Goal: Task Accomplishment & Management: Manage account settings

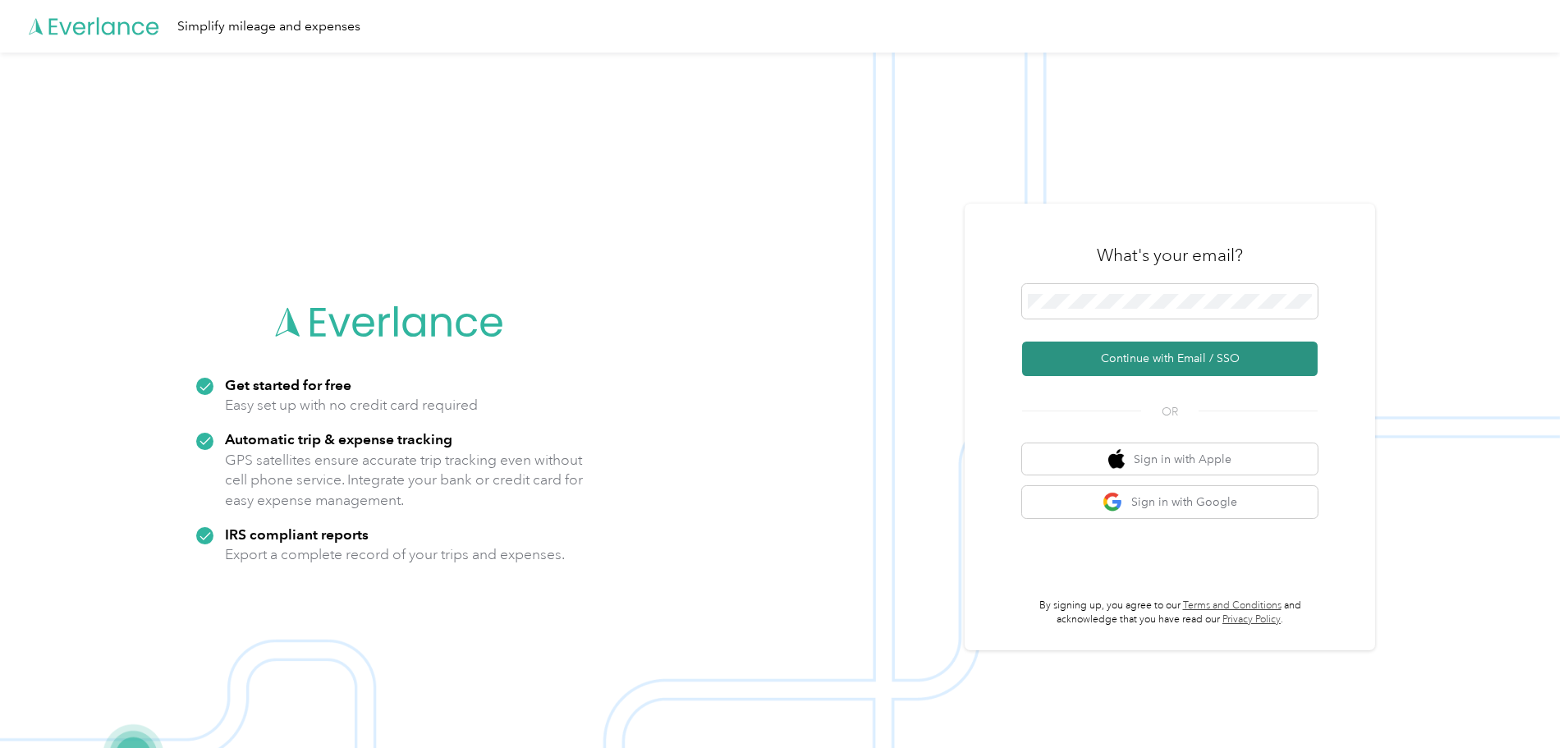
click at [1151, 358] on button "Continue with Email / SSO" at bounding box center [1170, 358] width 296 height 35
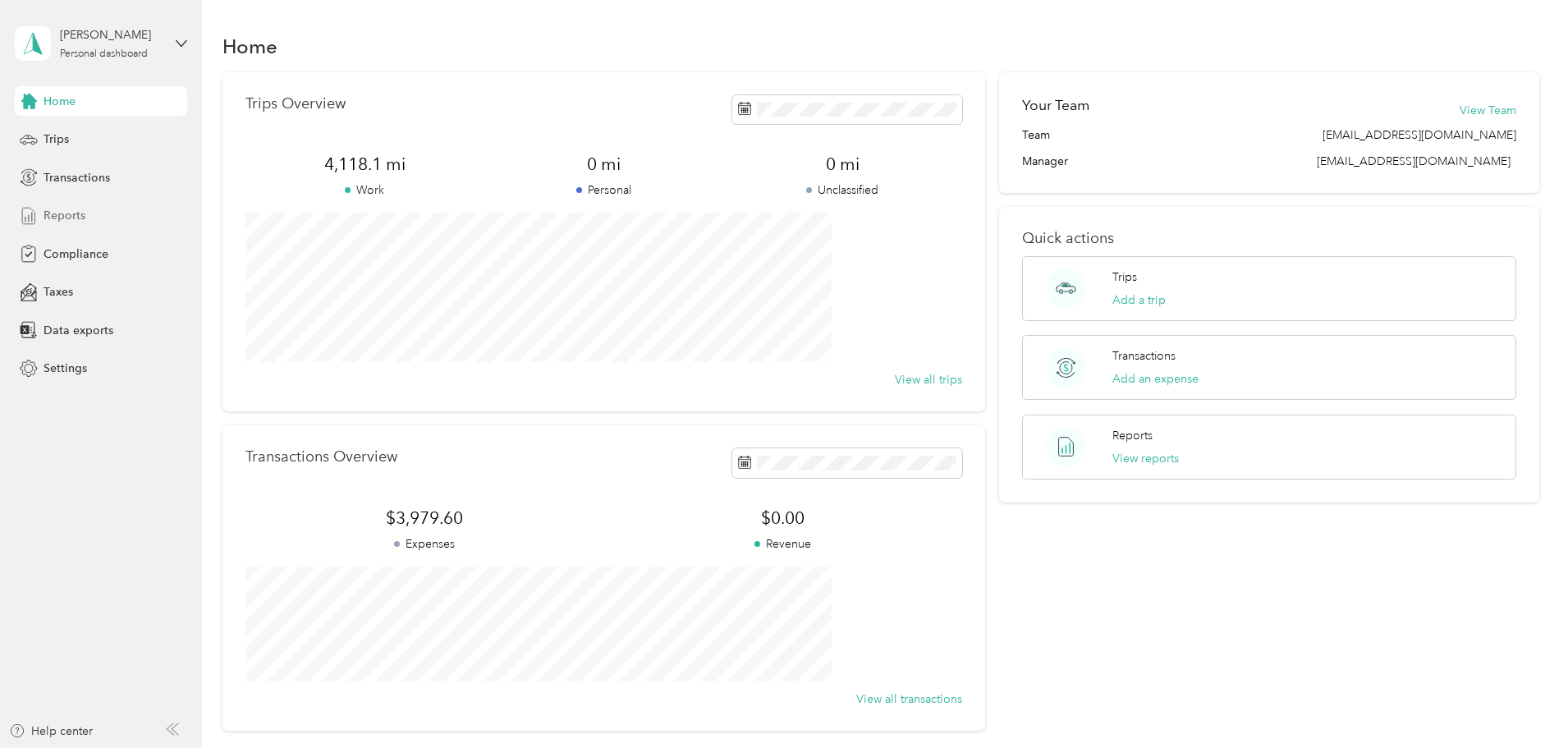
click at [67, 212] on span "Reports" at bounding box center [65, 216] width 42 height 17
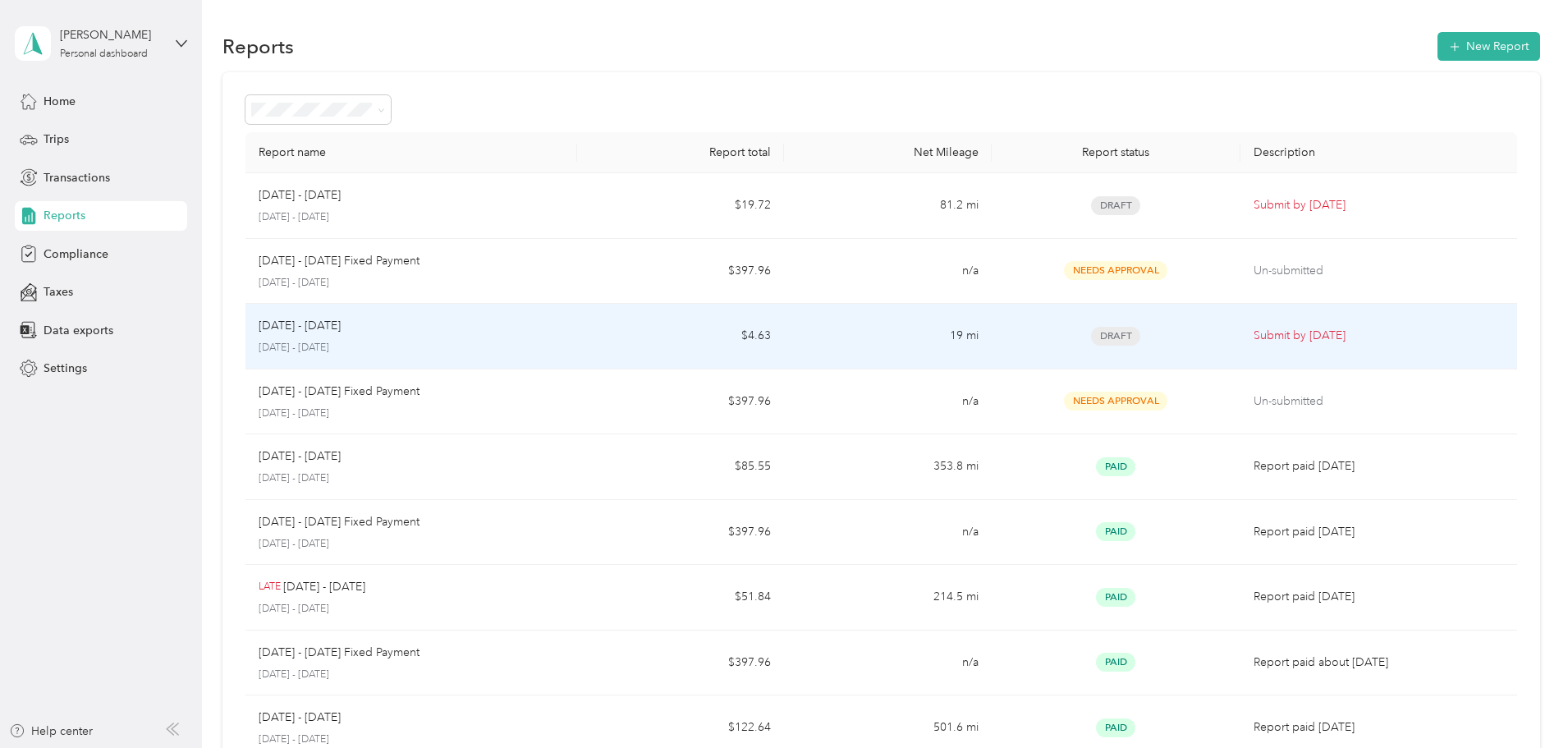
click at [549, 343] on p "[DATE] - [DATE]" at bounding box center [411, 347] width 306 height 14
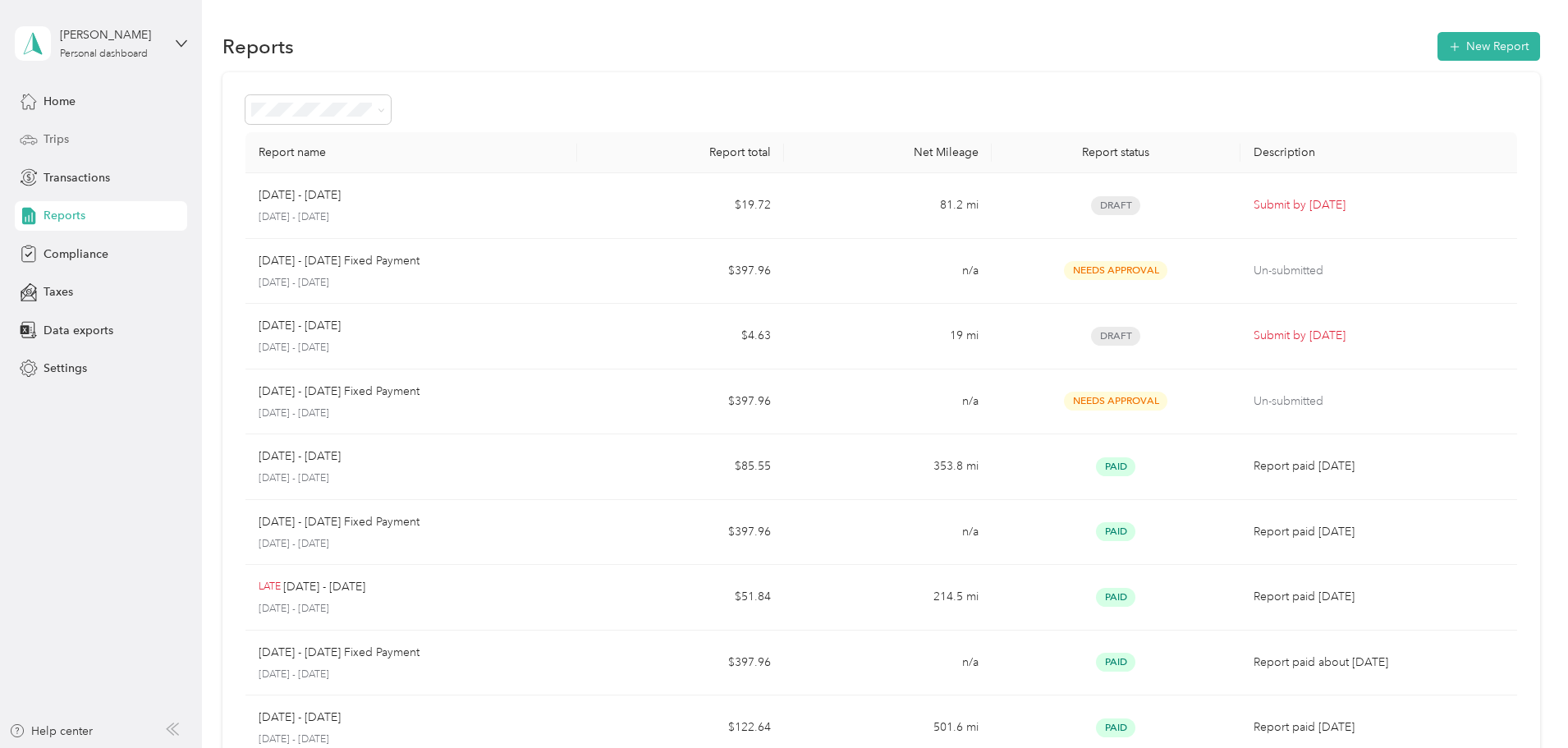
click at [63, 143] on span "Trips" at bounding box center [57, 139] width 25 height 17
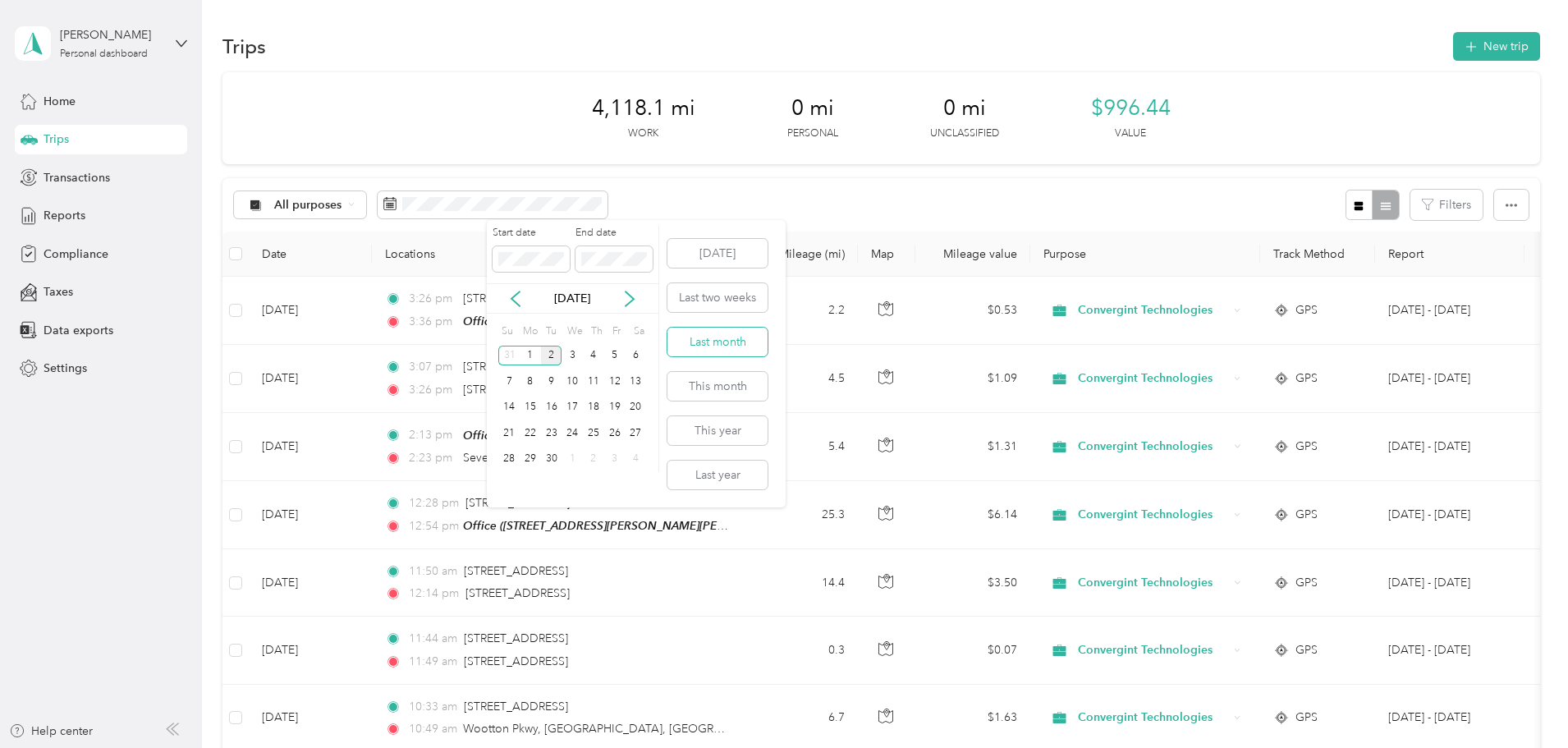
click at [699, 345] on button "Last month" at bounding box center [717, 342] width 101 height 29
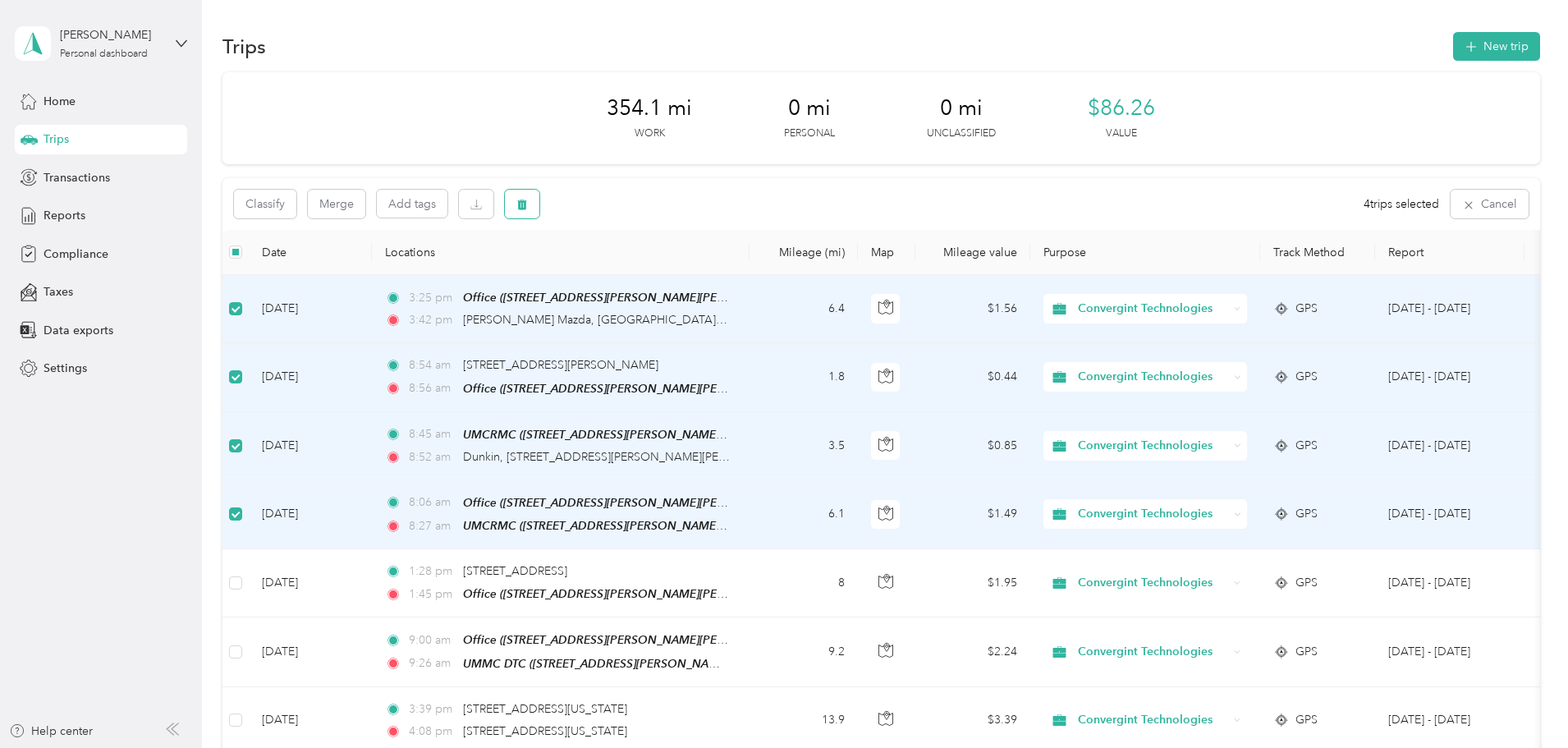
click at [528, 210] on icon "button" at bounding box center [522, 205] width 12 height 12
click at [759, 268] on button "Yes" at bounding box center [754, 272] width 32 height 26
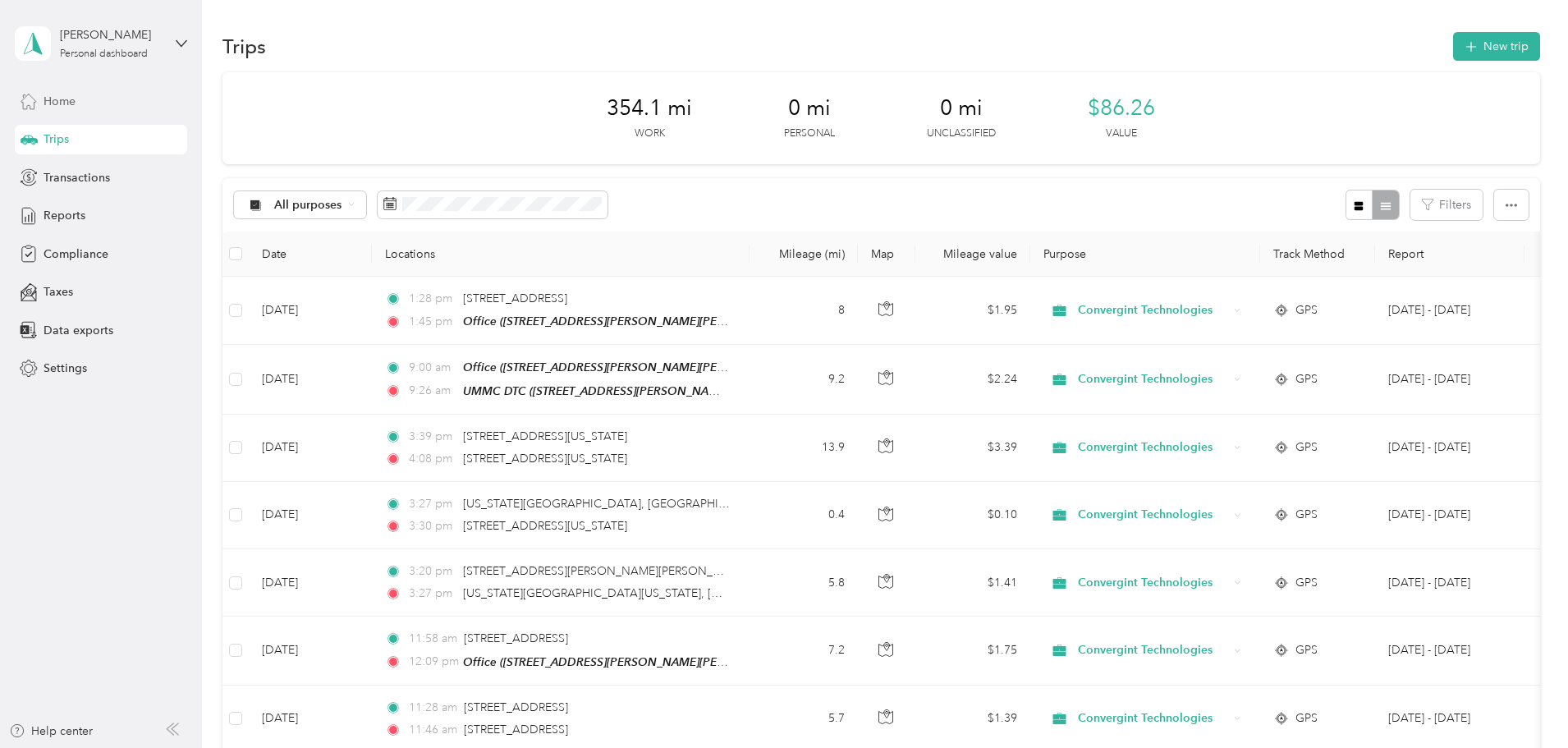
click at [54, 105] on span "Home" at bounding box center [60, 101] width 32 height 17
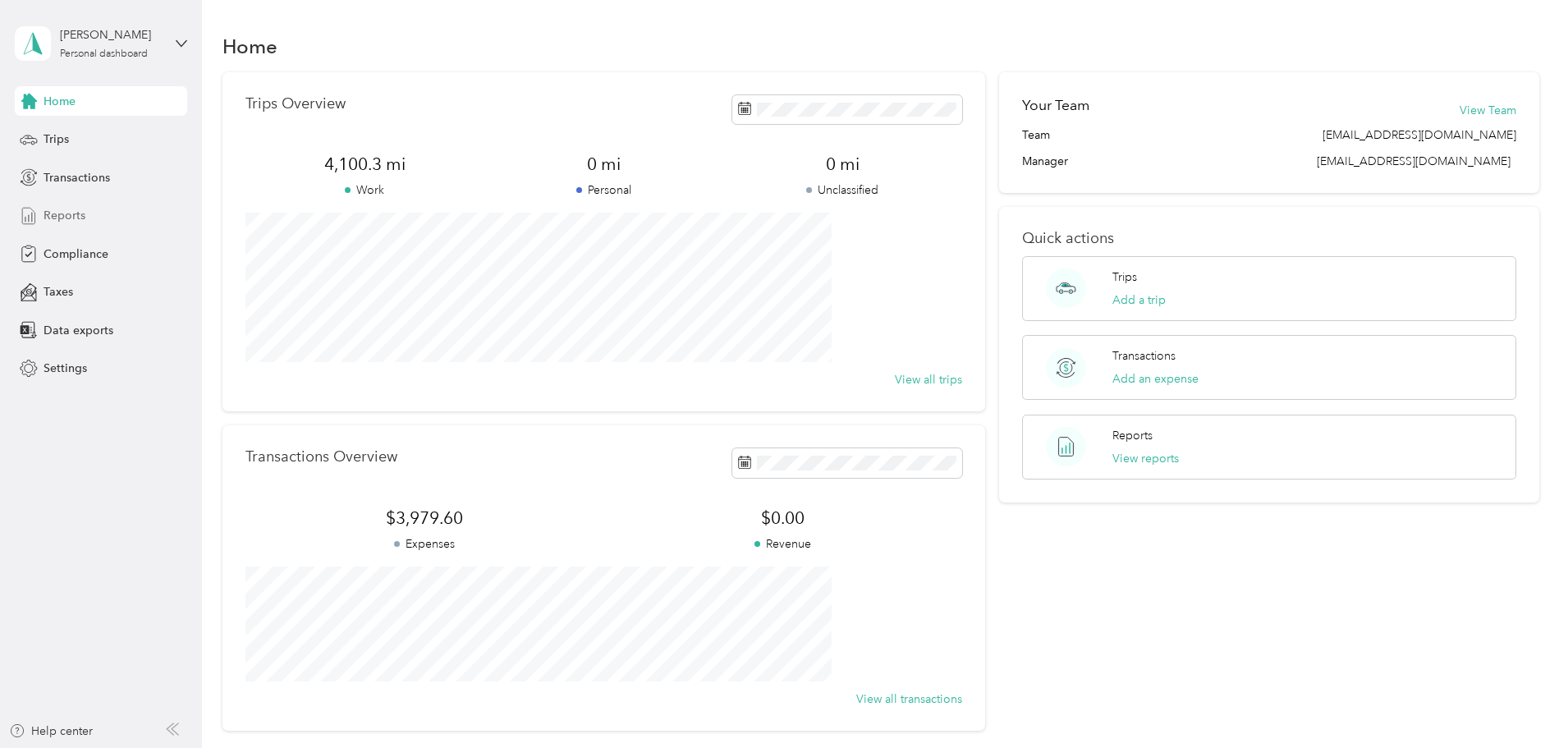
click at [87, 220] on div "Reports" at bounding box center [101, 216] width 172 height 30
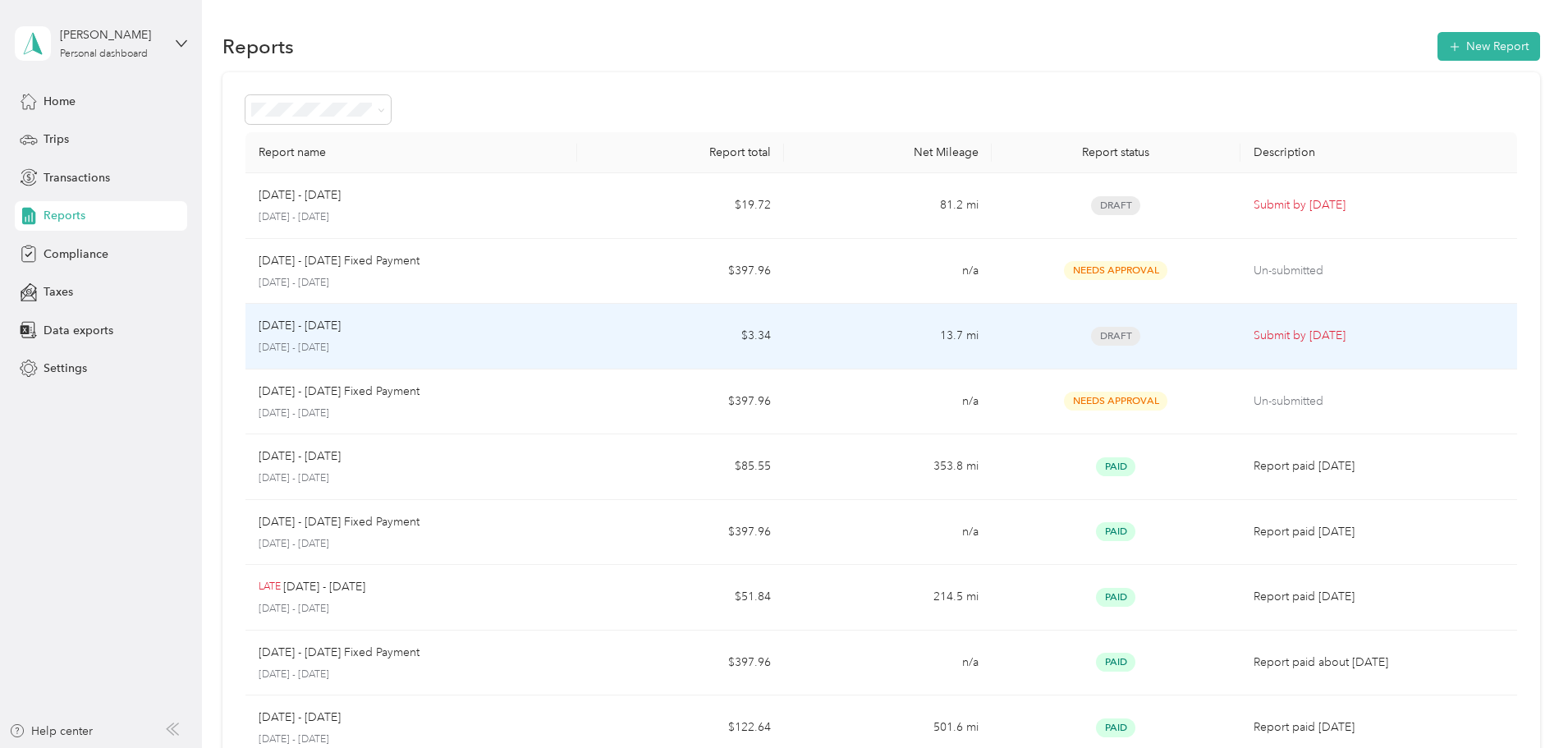
click at [340, 333] on p "[DATE] - [DATE]" at bounding box center [299, 325] width 82 height 18
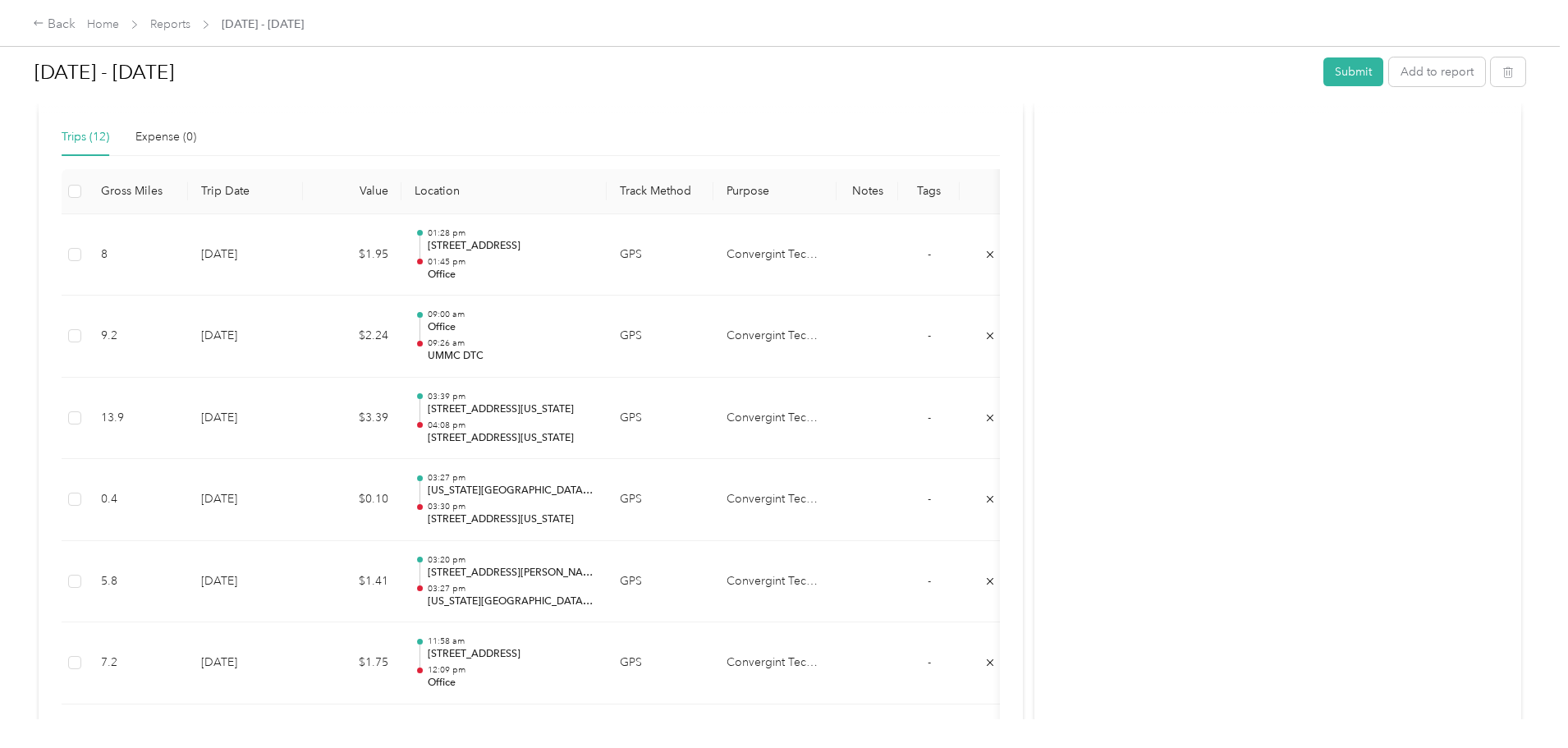
scroll to position [411, 0]
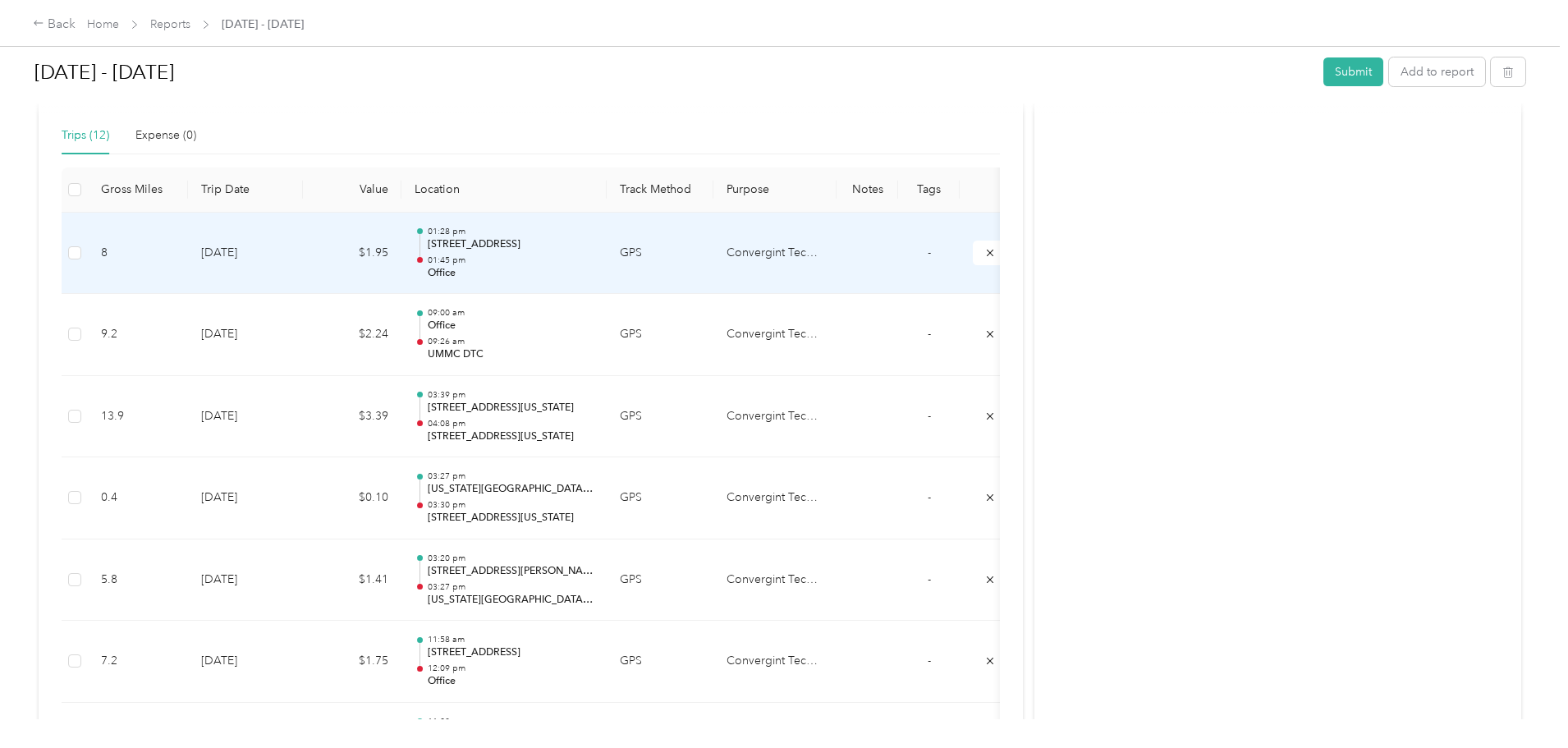
click at [401, 258] on td "$1.95" at bounding box center [352, 254] width 99 height 82
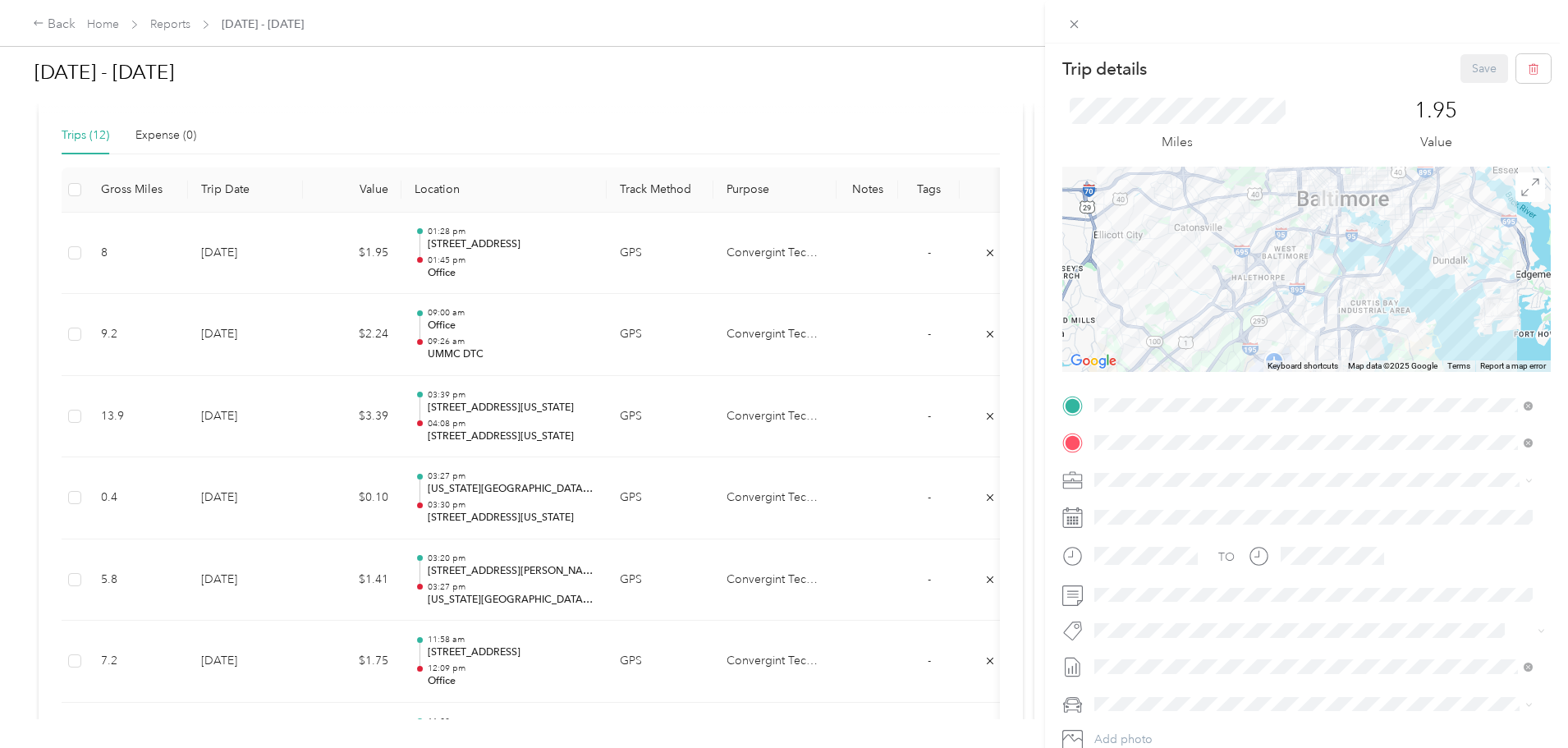
scroll to position [0, 0]
click at [1349, 52] on div "Trip details Save This trip cannot be edited because it is either under review,…" at bounding box center [1306, 418] width 523 height 748
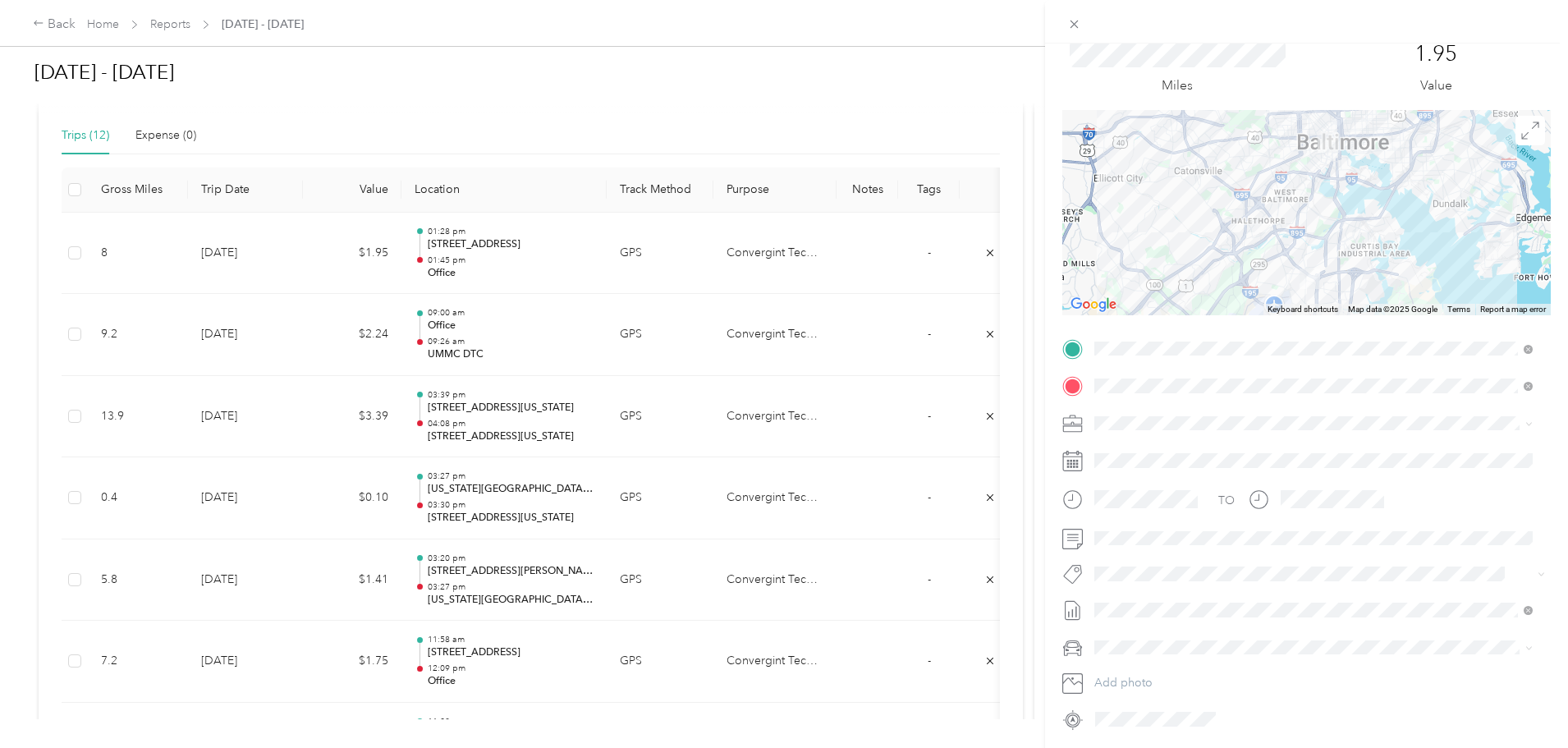
scroll to position [114, 0]
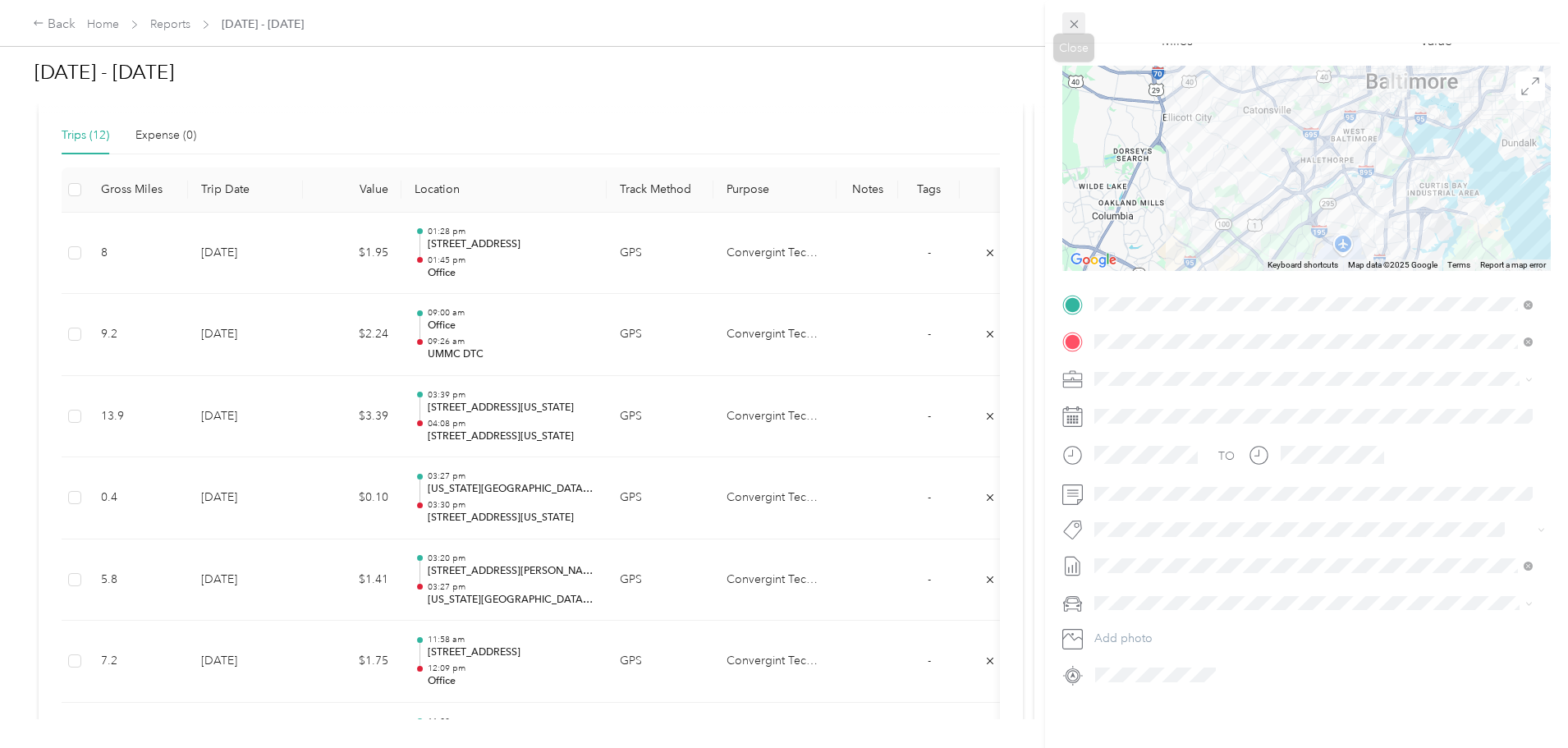
click at [1070, 22] on icon at bounding box center [1074, 24] width 14 height 14
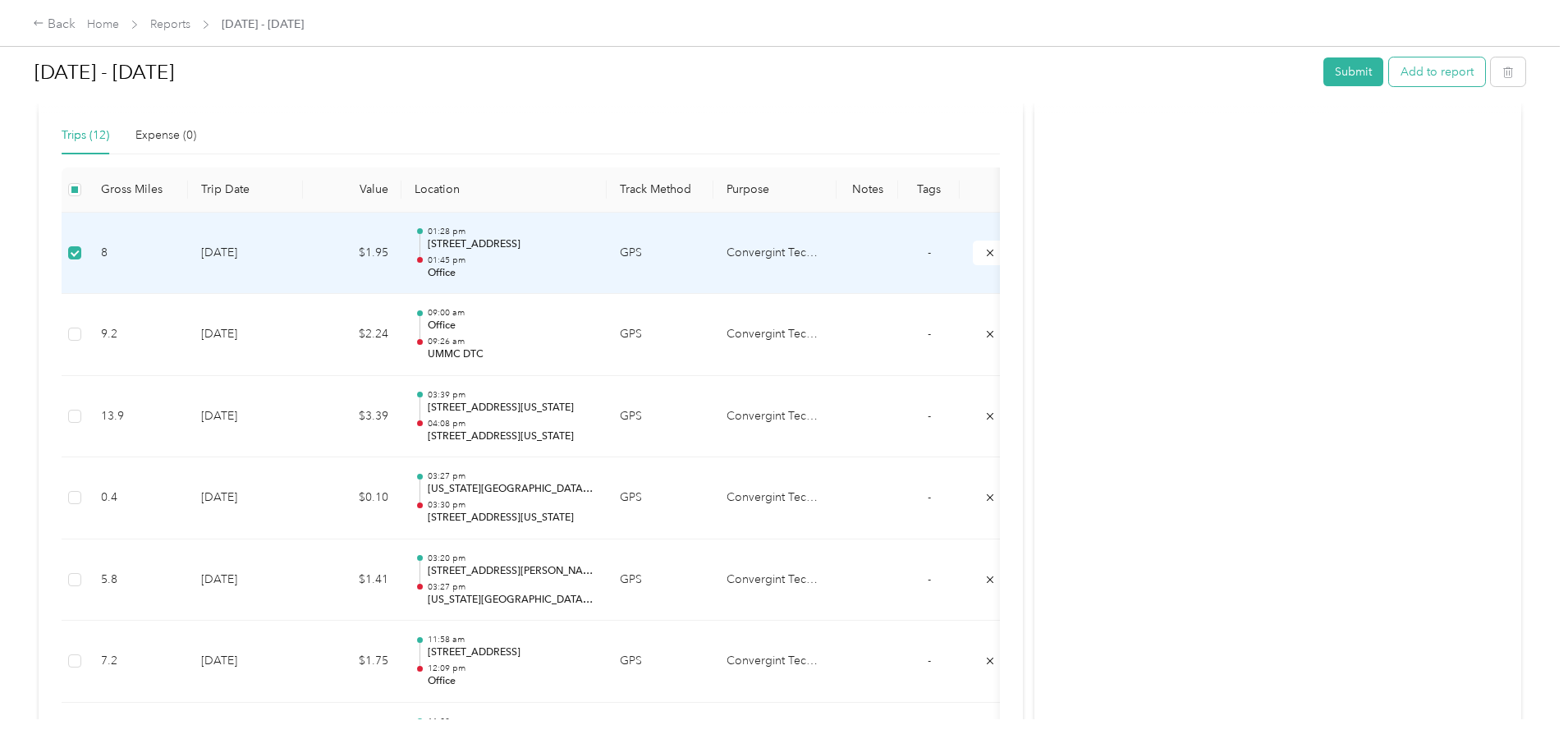
click at [1389, 79] on button "Add to report" at bounding box center [1437, 72] width 96 height 29
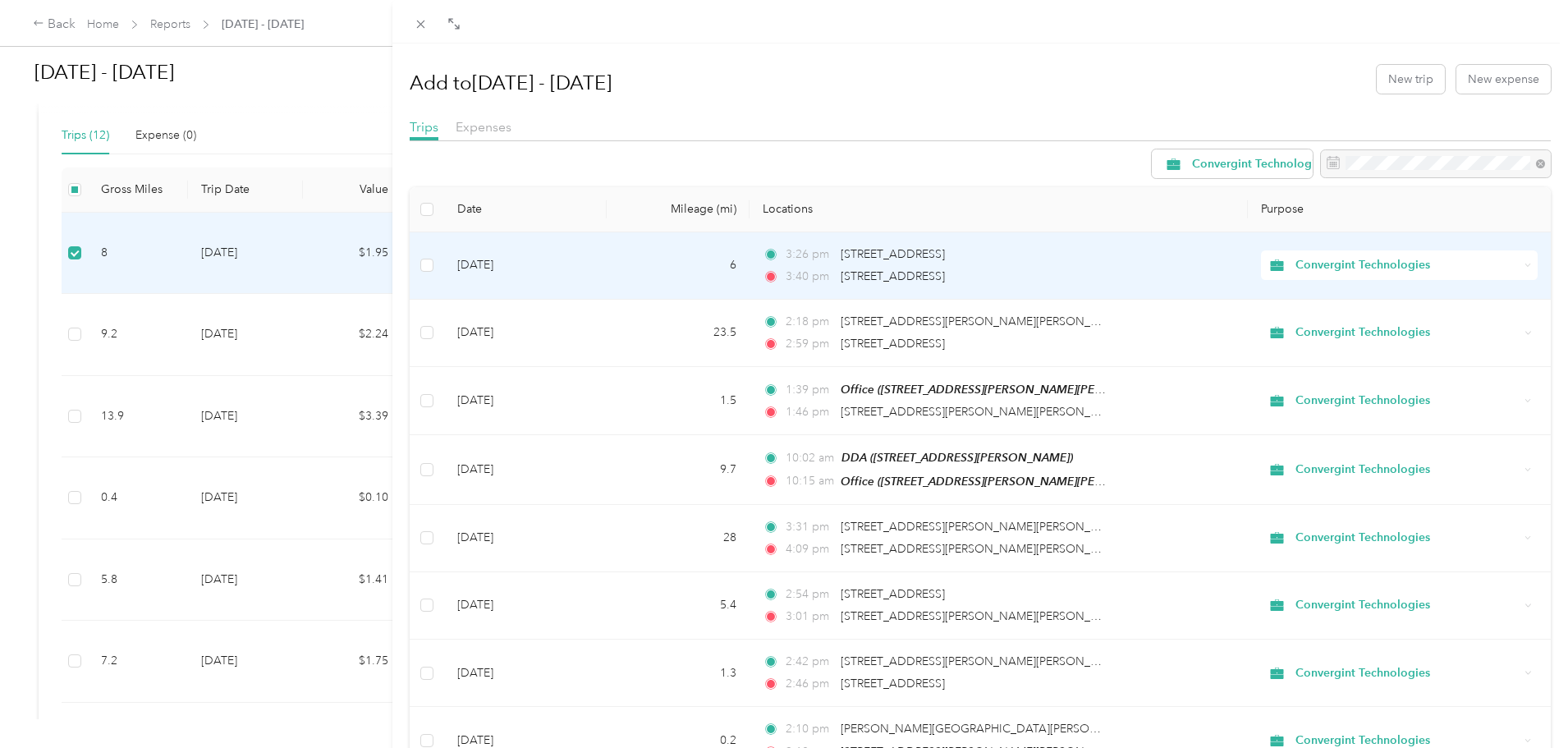
click at [1335, 263] on span "Convergint Technologies" at bounding box center [1407, 265] width 223 height 18
click at [1337, 262] on span "Convergint Technologies" at bounding box center [1407, 265] width 223 height 18
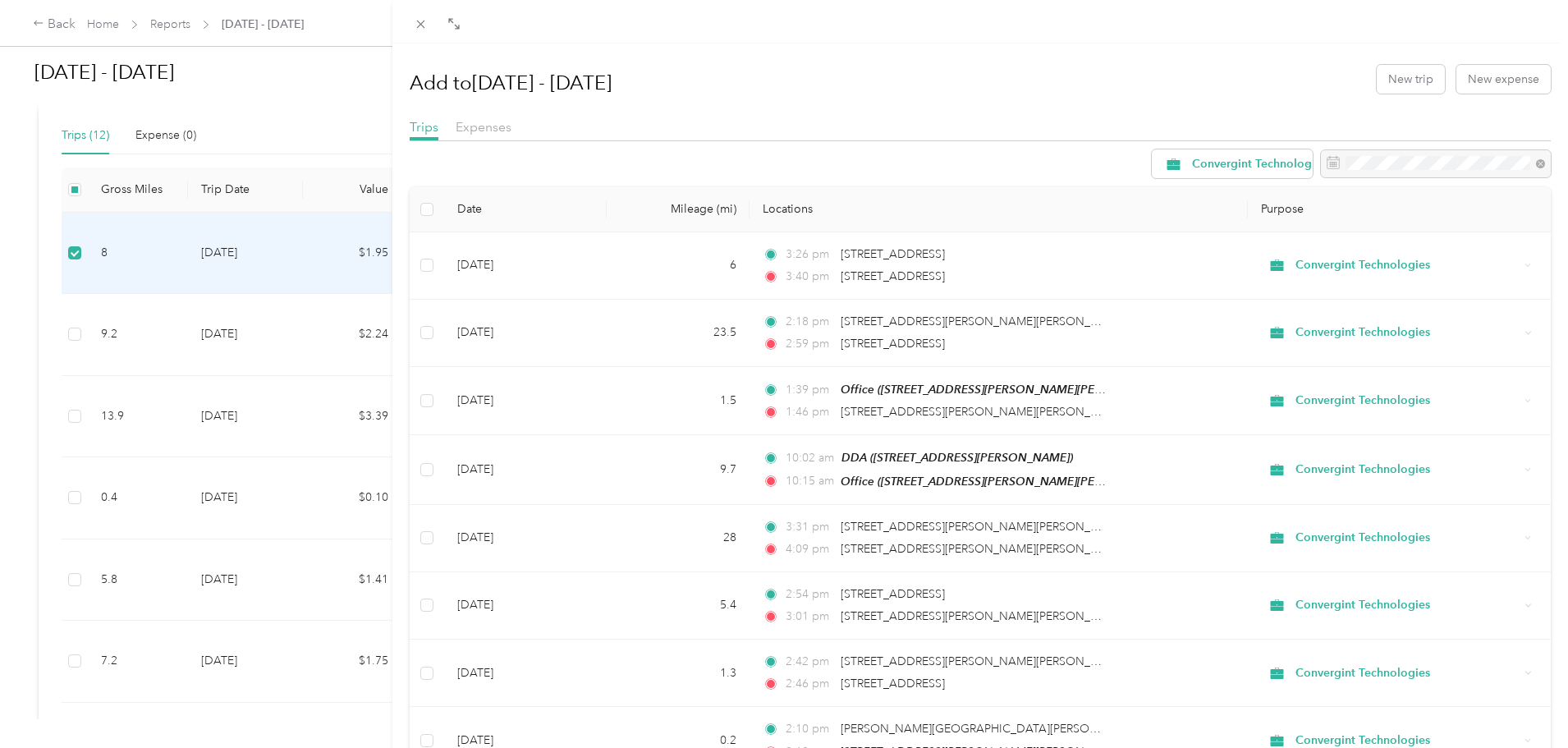
click at [204, 258] on div "Add to [DATE] - [DATE] New trip New expense Trips Expenses Convergint Technolog…" at bounding box center [784, 374] width 1568 height 748
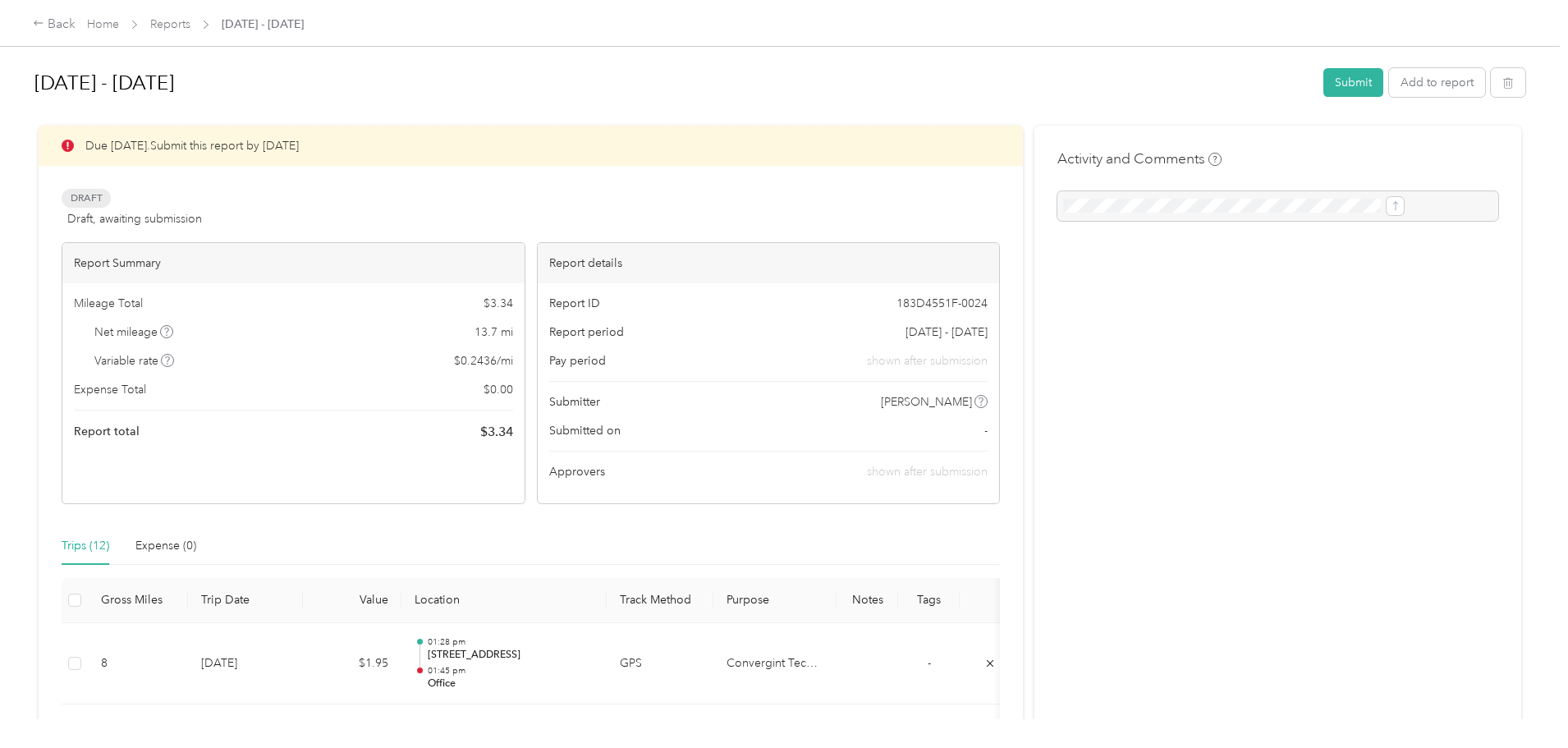
click at [168, 329] on icon at bounding box center [166, 332] width 4 height 8
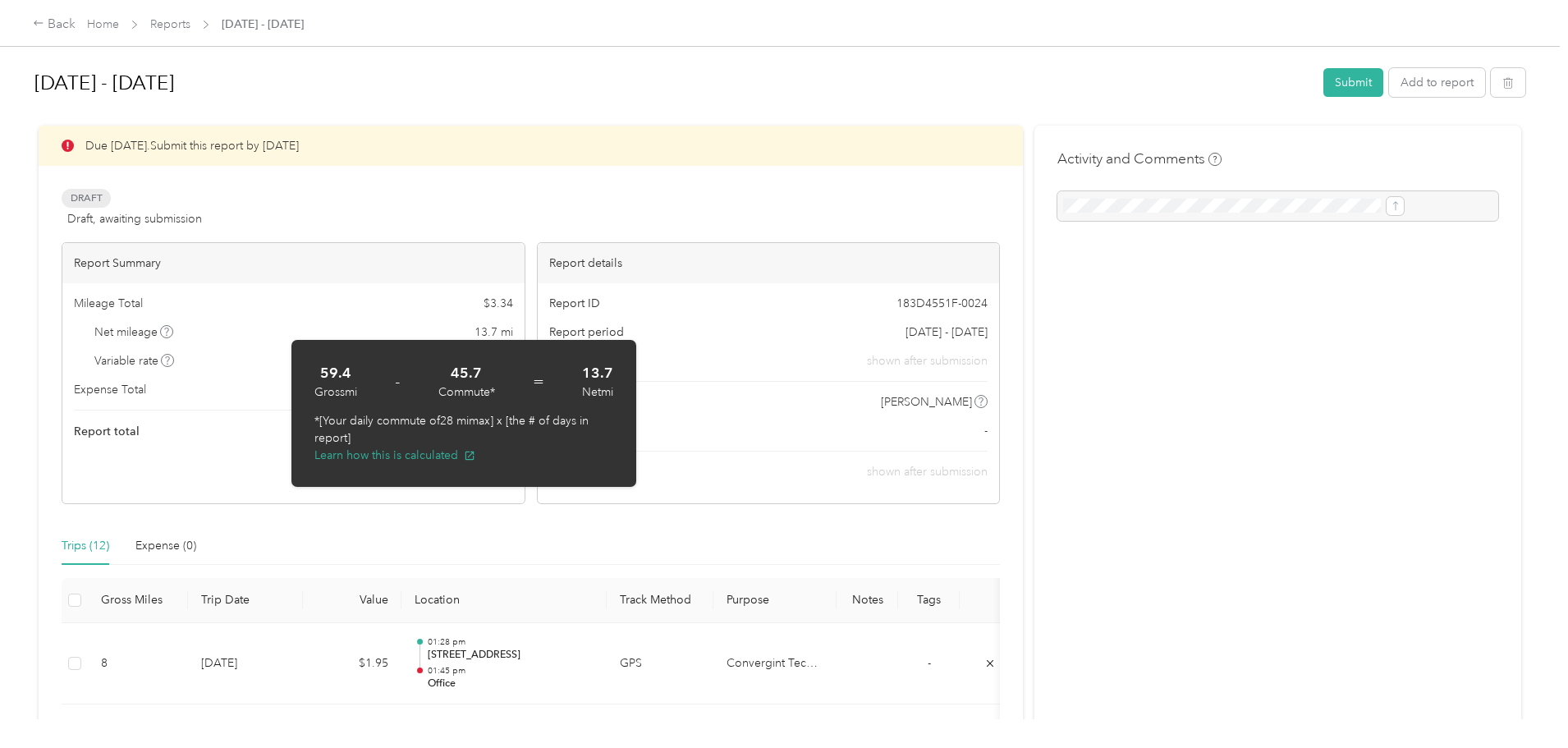
click at [380, 225] on div "Draft Draft, awaiting submission View activity & comments" at bounding box center [531, 209] width 939 height 40
click at [222, 357] on div "Variable rate $ 0.2436 / mi" at bounding box center [293, 361] width 439 height 17
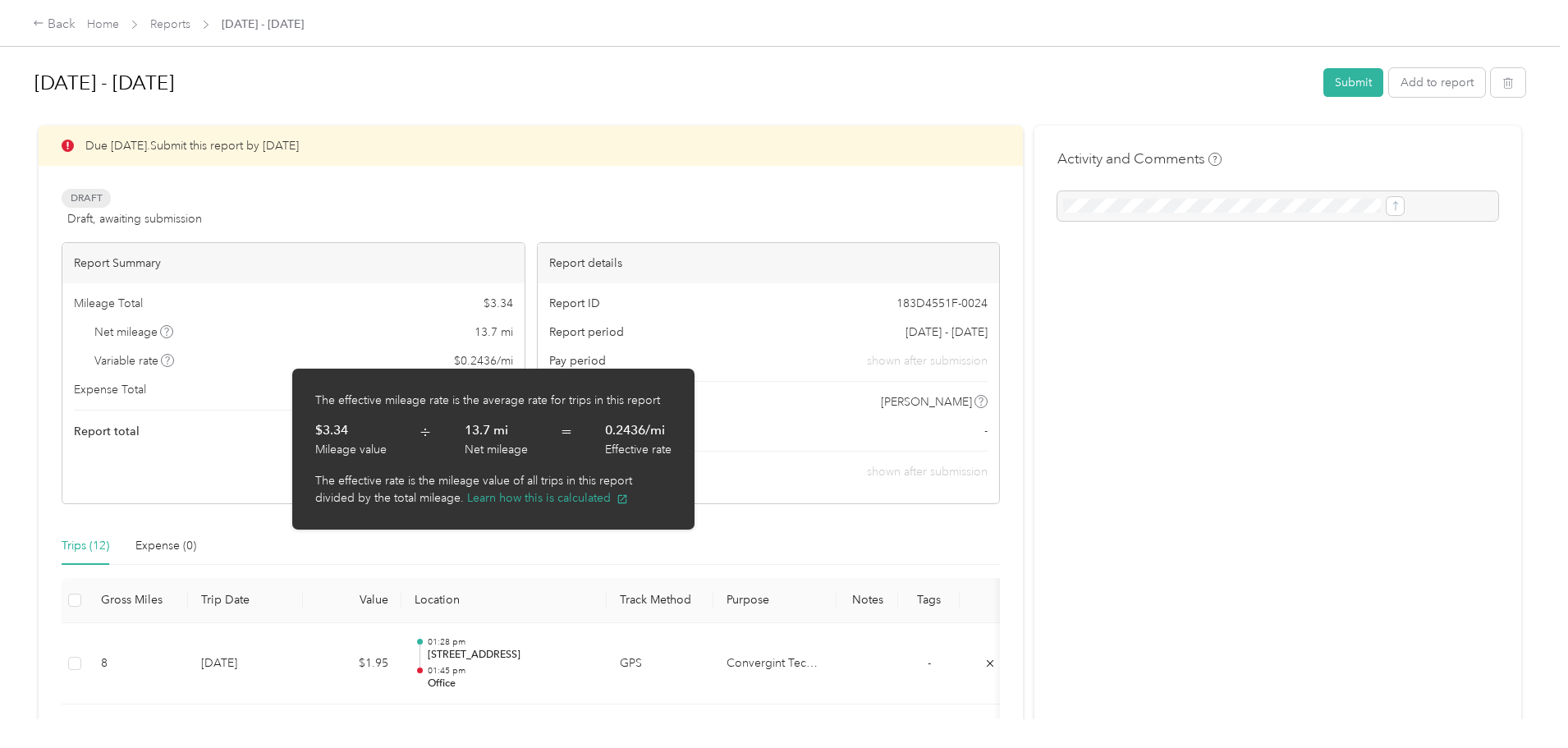
click at [488, 129] on div "Due [DATE]. Submit this report by [DATE]" at bounding box center [531, 146] width 984 height 41
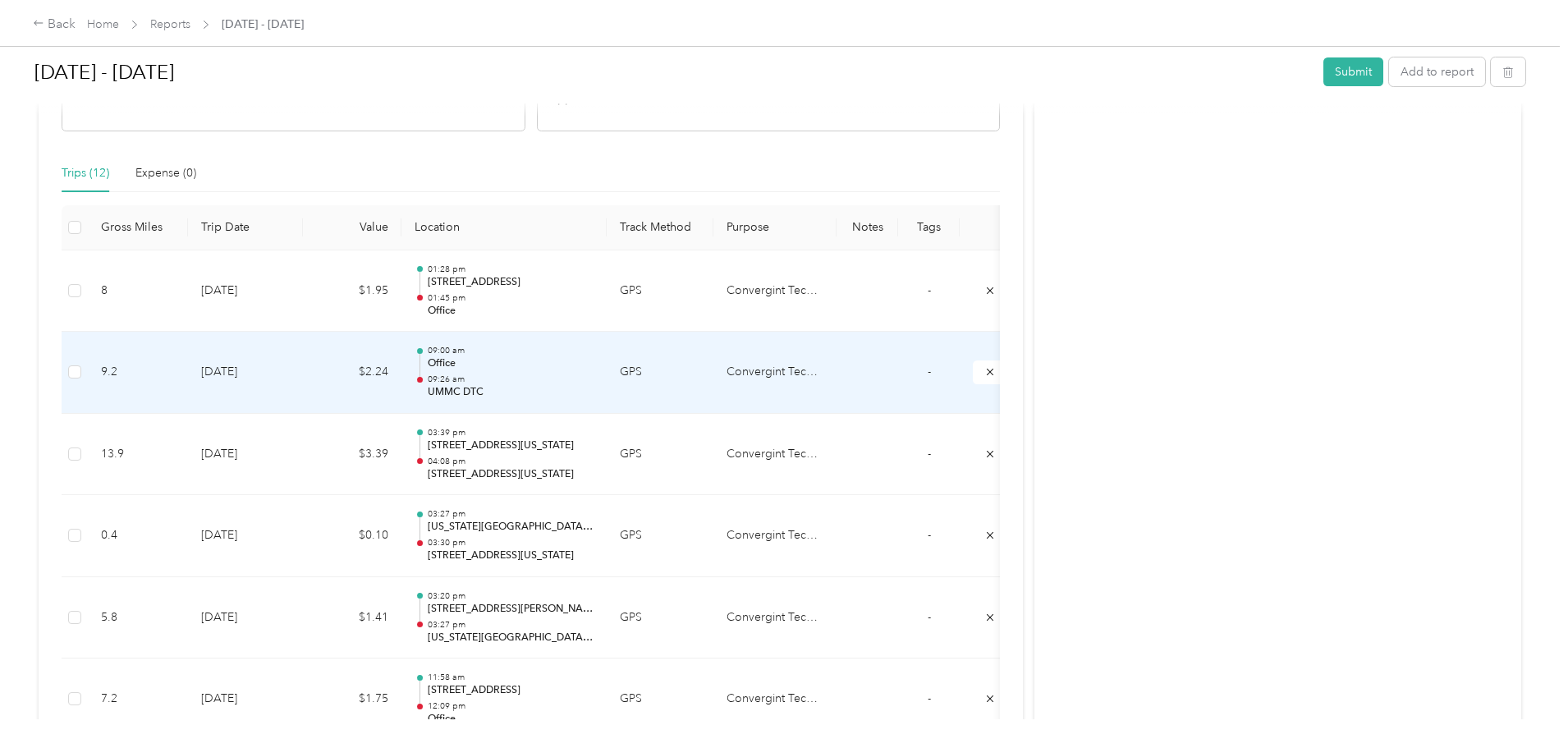
scroll to position [411, 0]
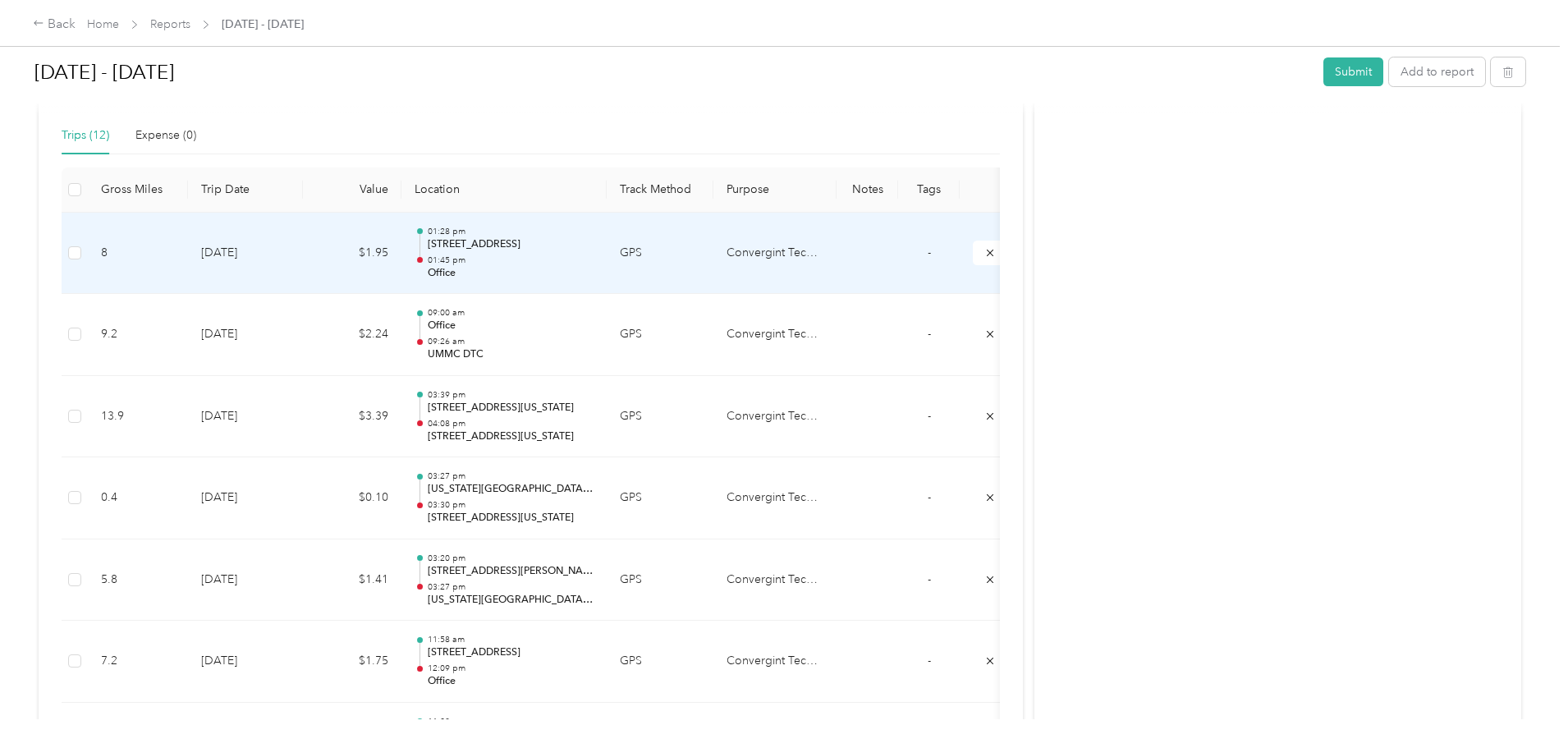
click at [401, 253] on td "$1.95" at bounding box center [352, 254] width 99 height 82
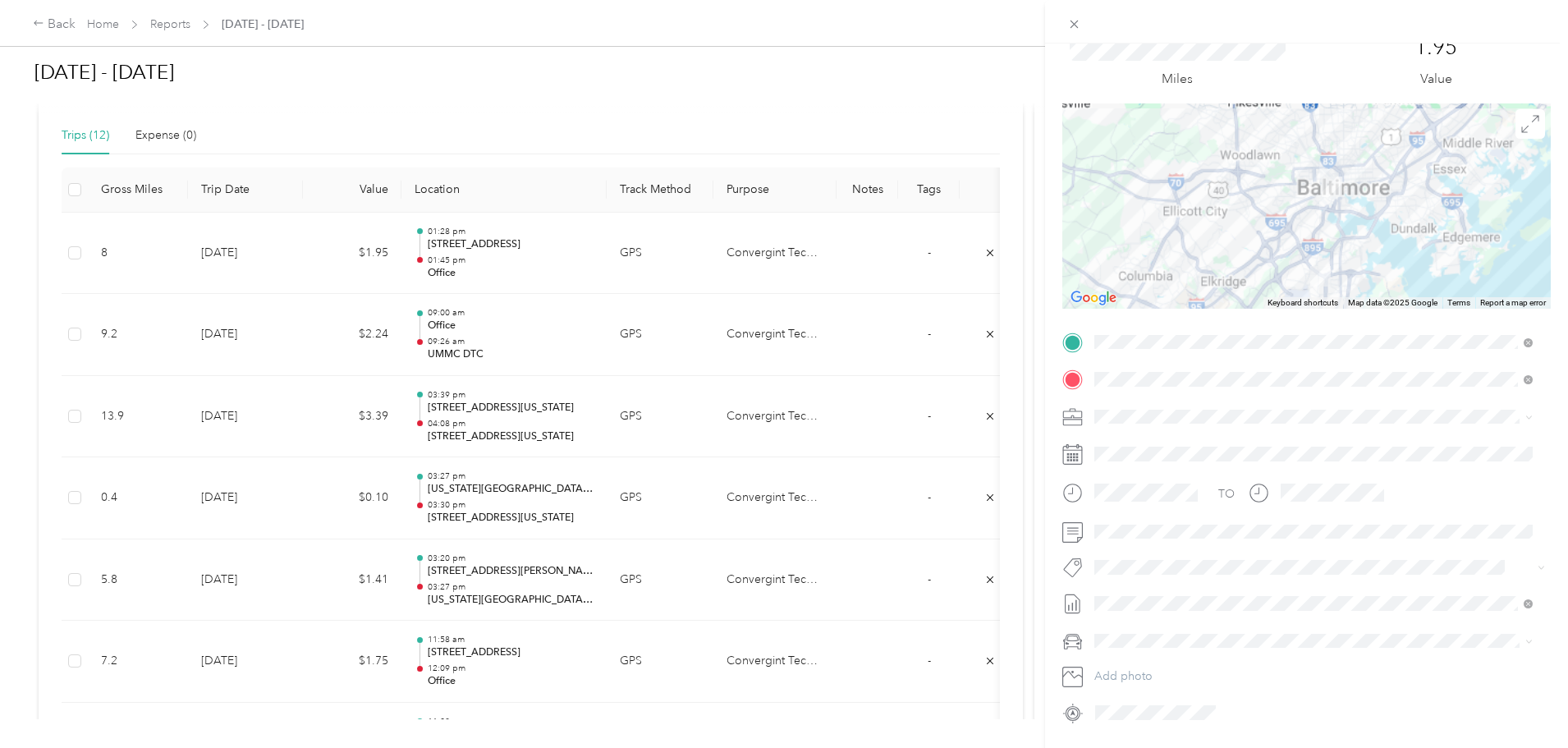
scroll to position [82, 0]
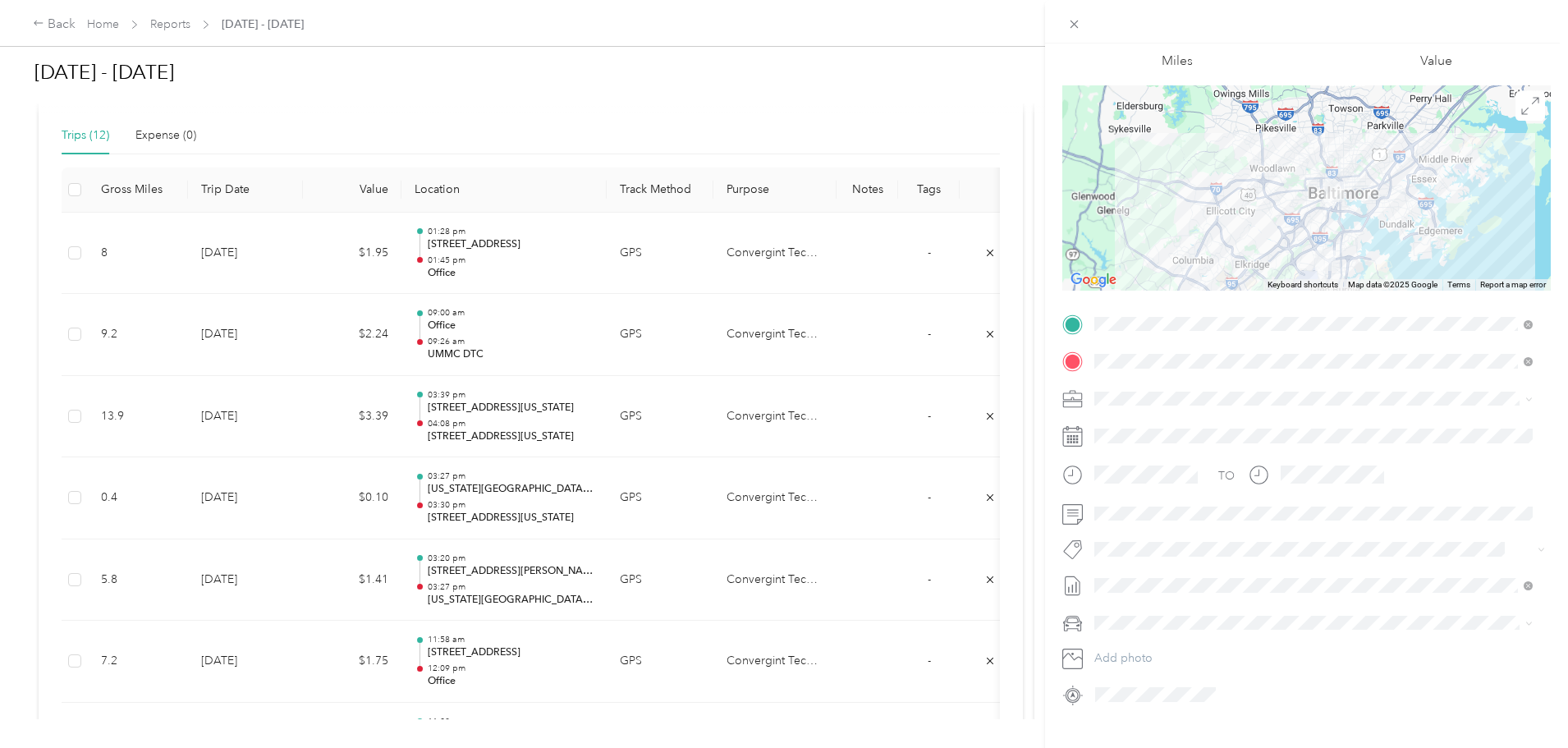
click at [478, 86] on div "Trip details Save This trip cannot be edited because it is either under review,…" at bounding box center [784, 374] width 1568 height 748
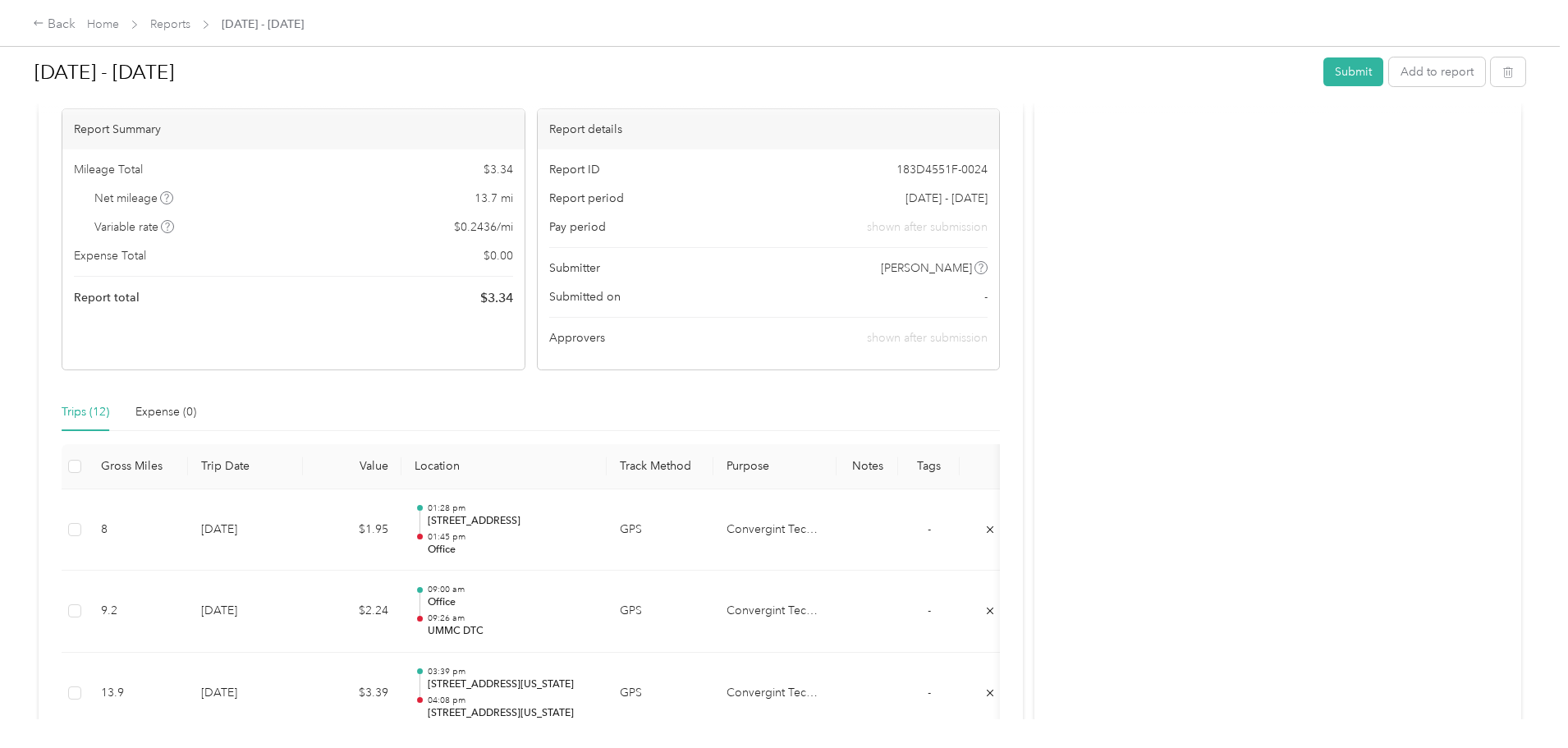
scroll to position [0, 0]
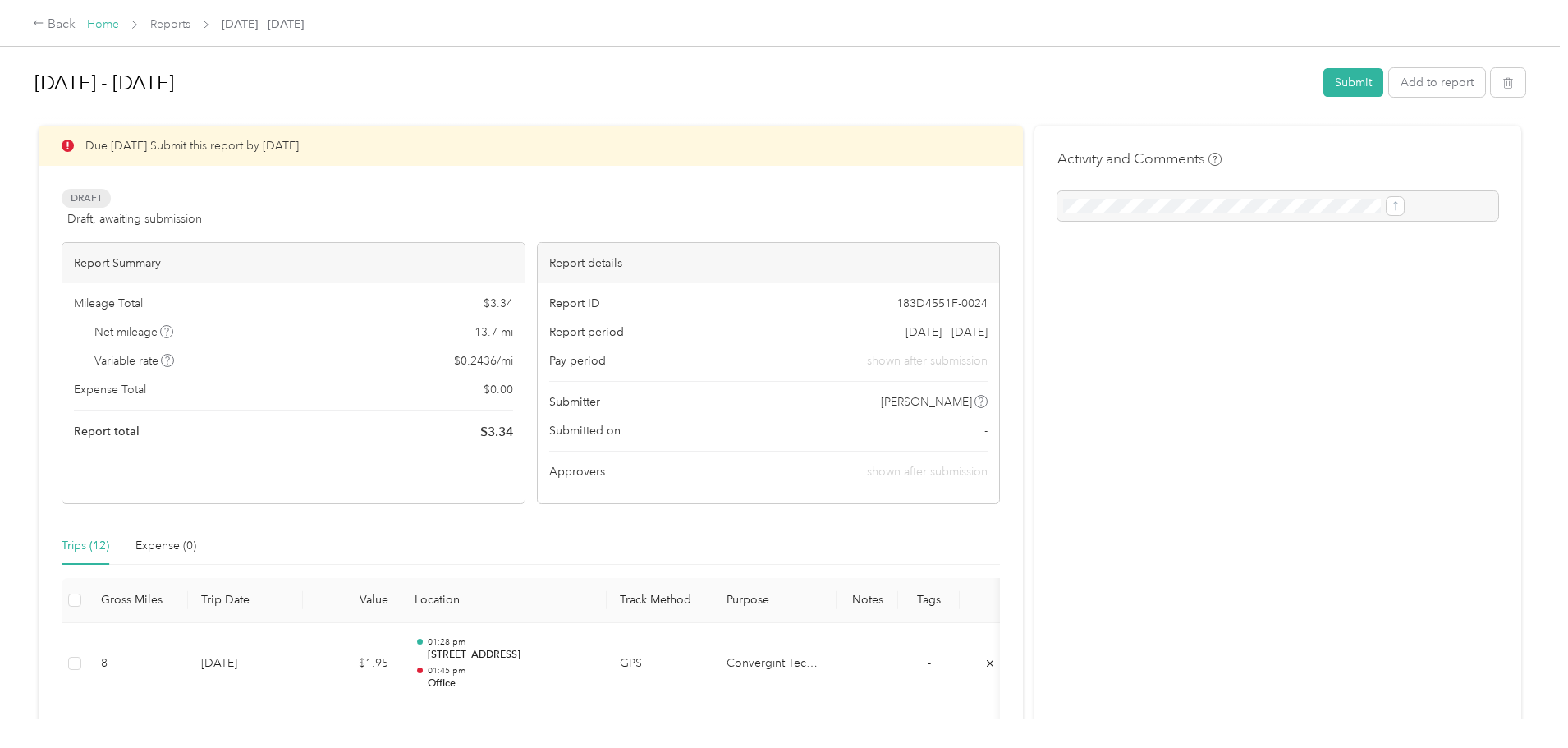
click at [119, 25] on link "Home" at bounding box center [103, 24] width 32 height 14
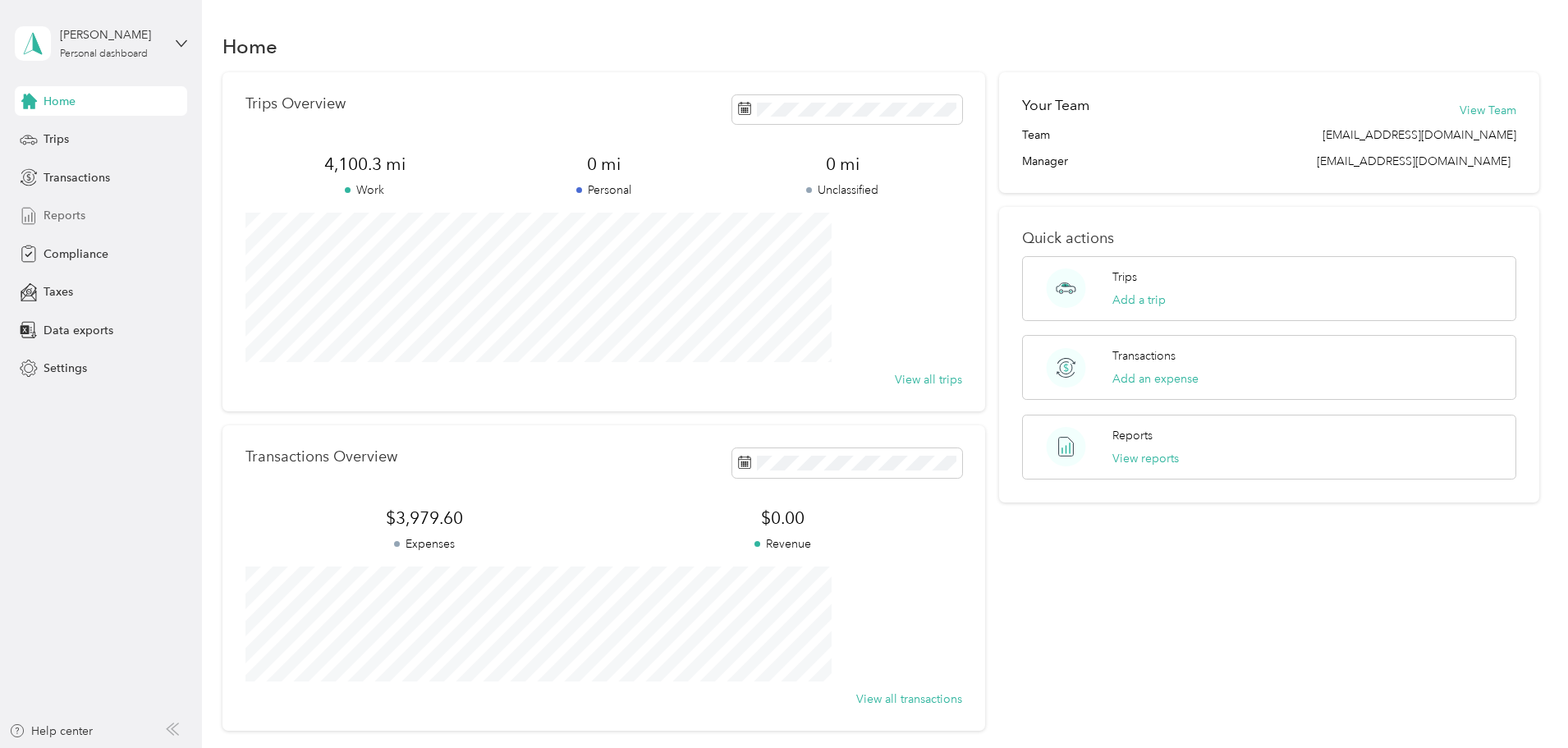
click at [73, 213] on span "Reports" at bounding box center [65, 216] width 42 height 17
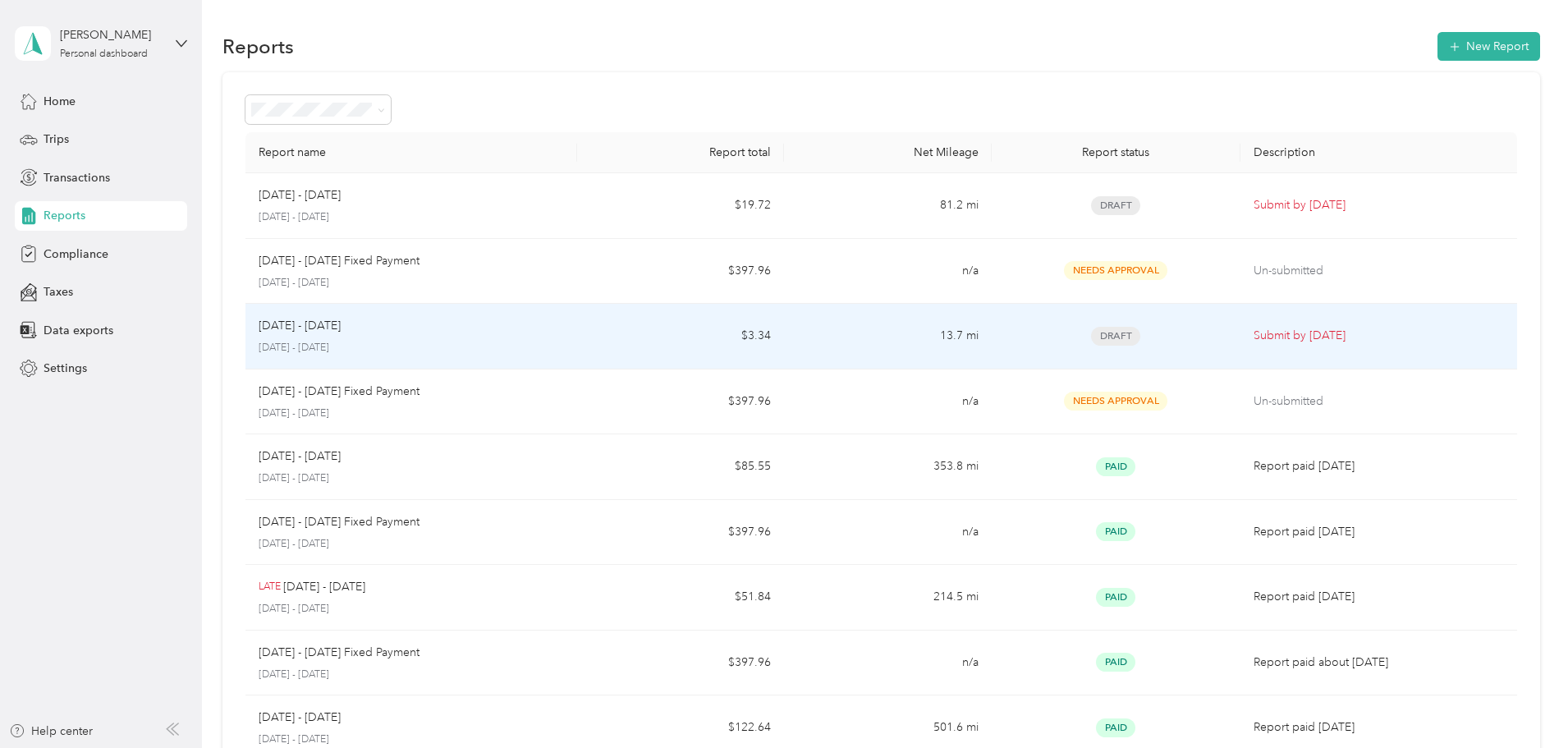
click at [504, 341] on p "[DATE] - [DATE]" at bounding box center [411, 347] width 306 height 14
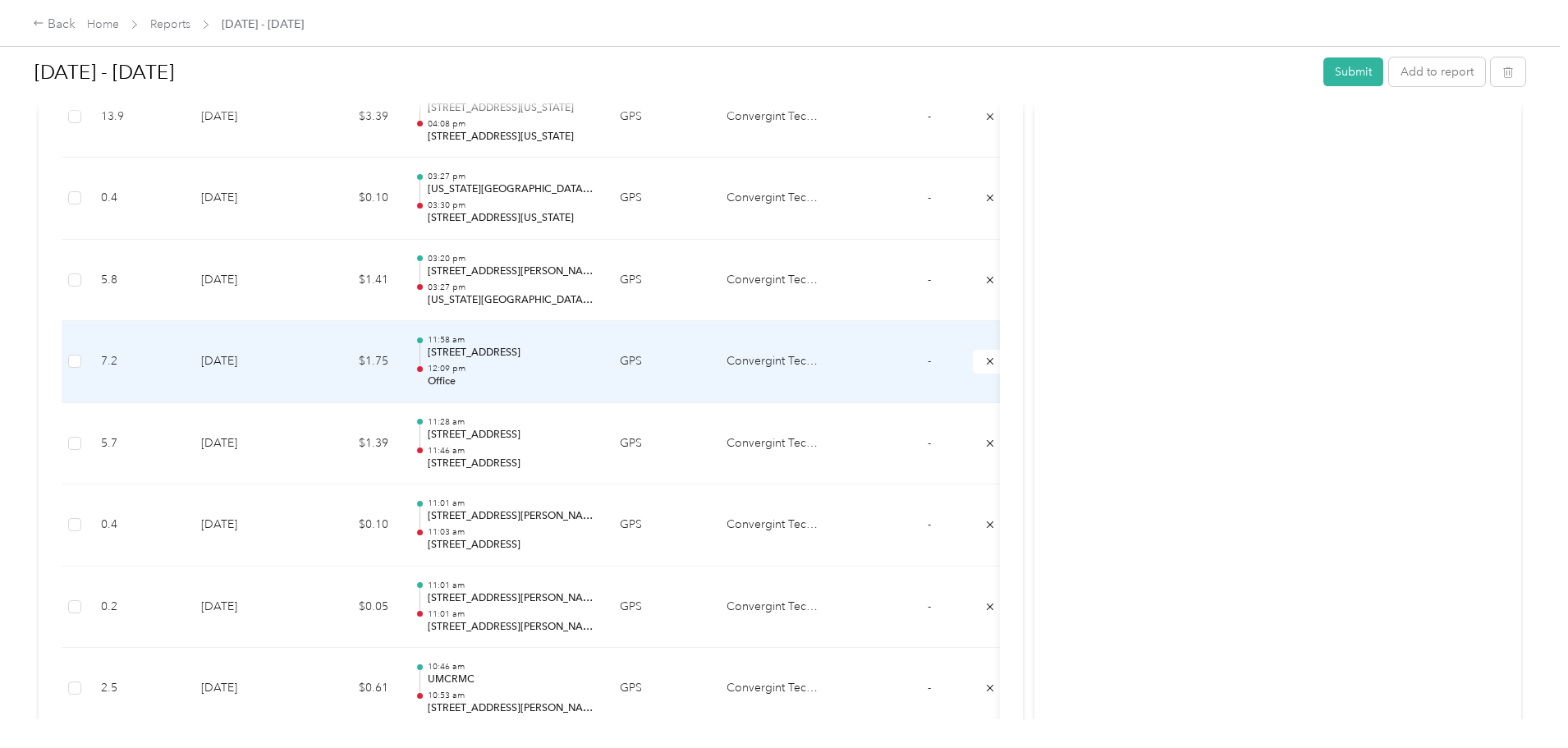
scroll to position [609, 0]
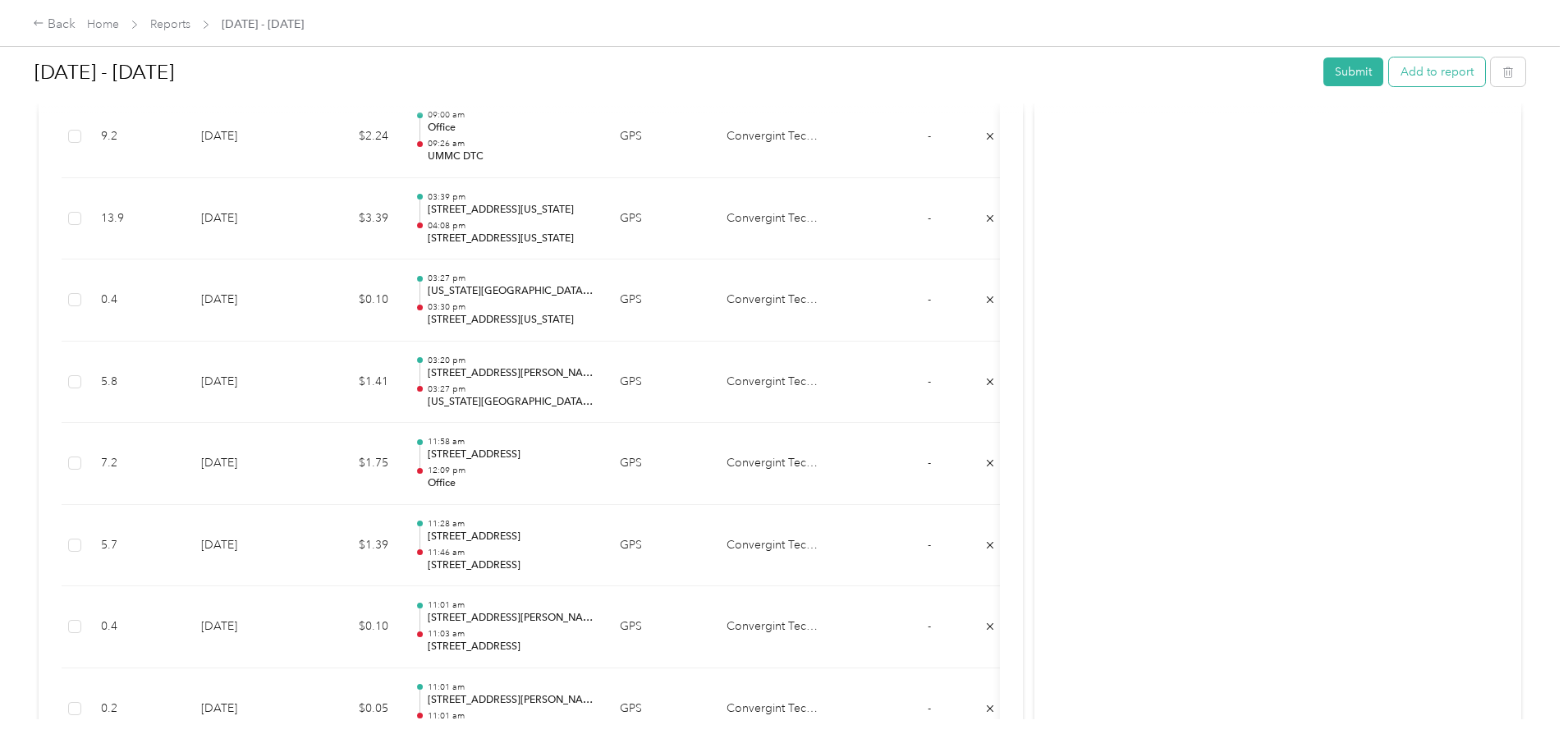
click at [1389, 77] on button "Add to report" at bounding box center [1437, 72] width 96 height 29
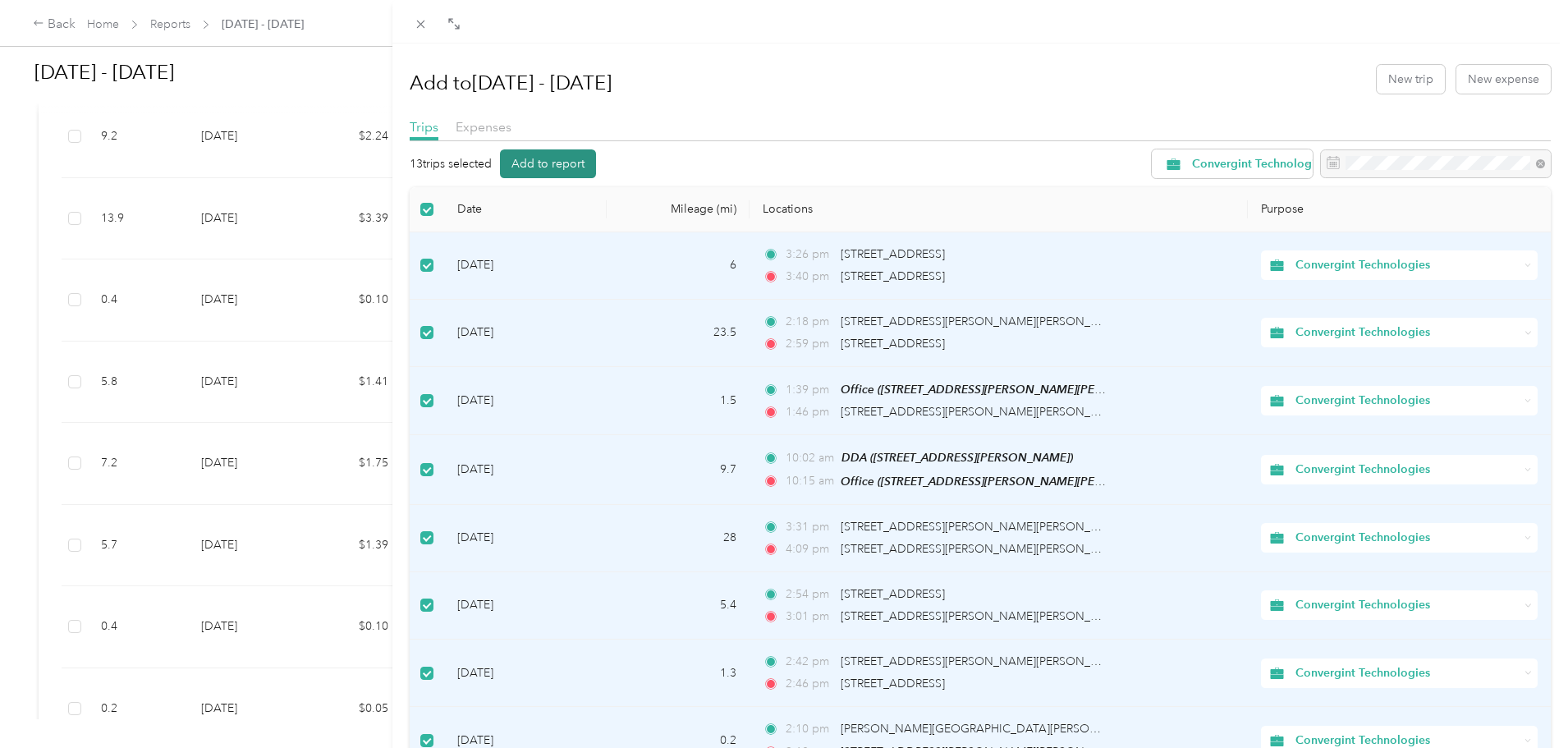
click at [546, 167] on button "Add to report" at bounding box center [548, 164] width 96 height 29
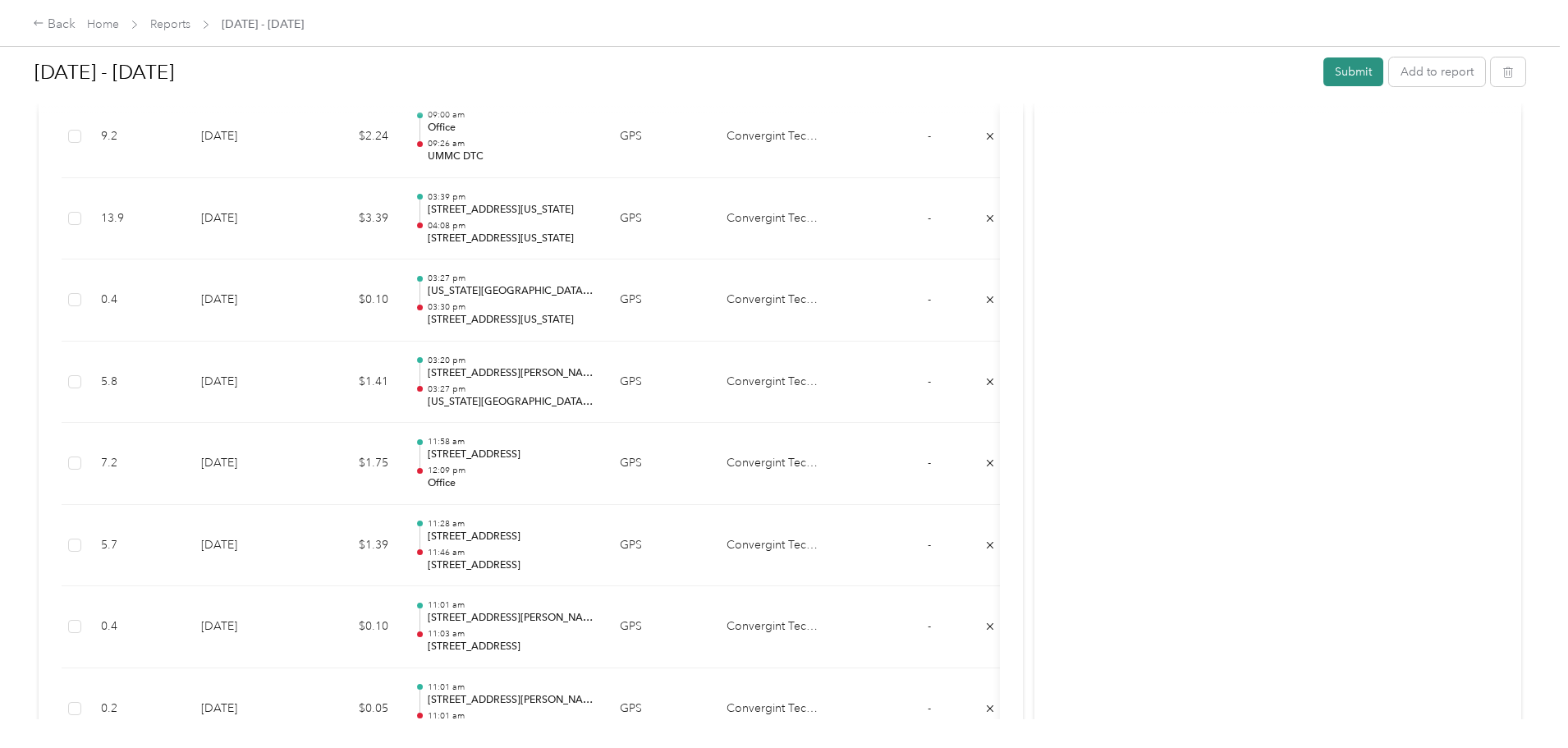
click at [1324, 77] on button "Submit" at bounding box center [1353, 72] width 60 height 29
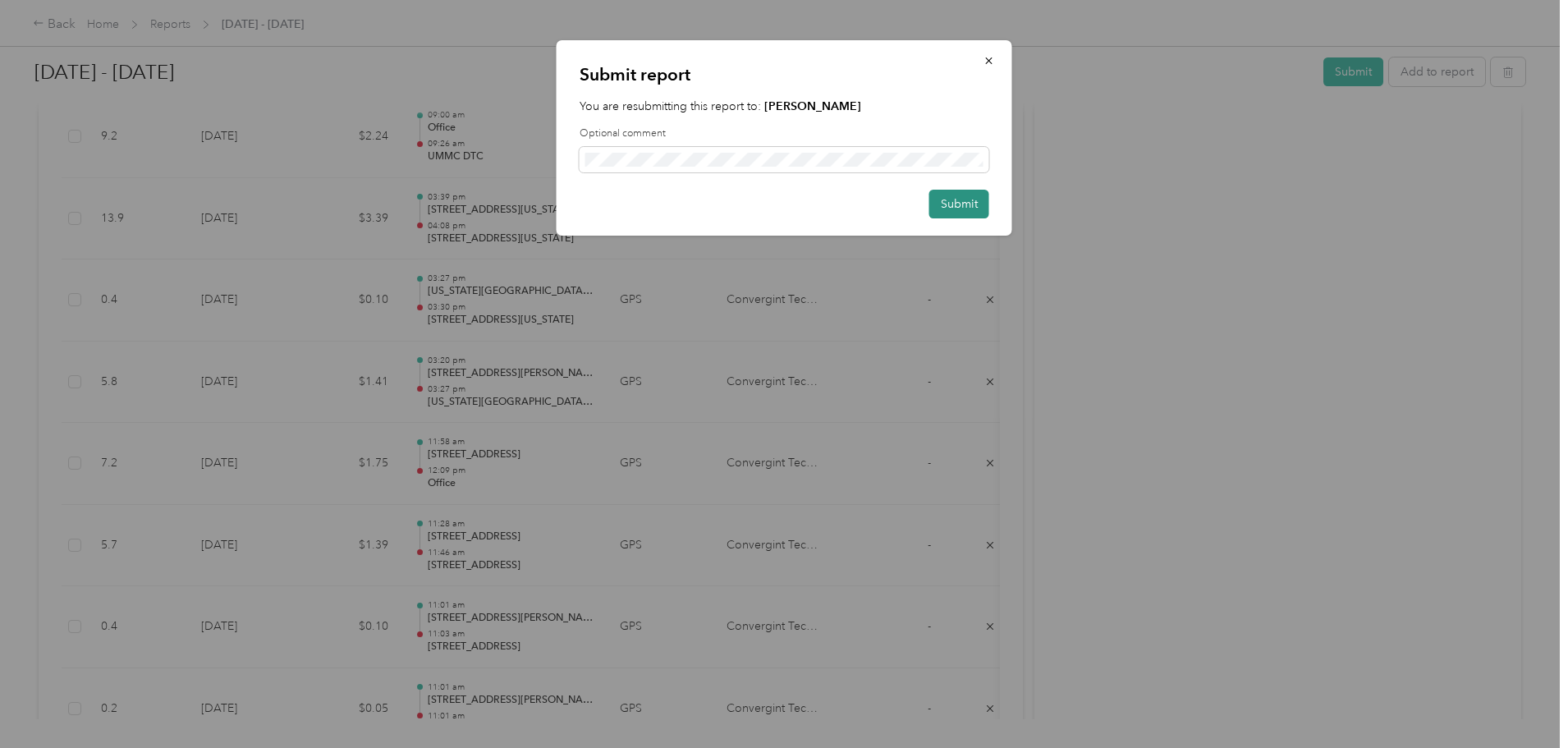
click at [966, 206] on button "Submit" at bounding box center [959, 204] width 60 height 29
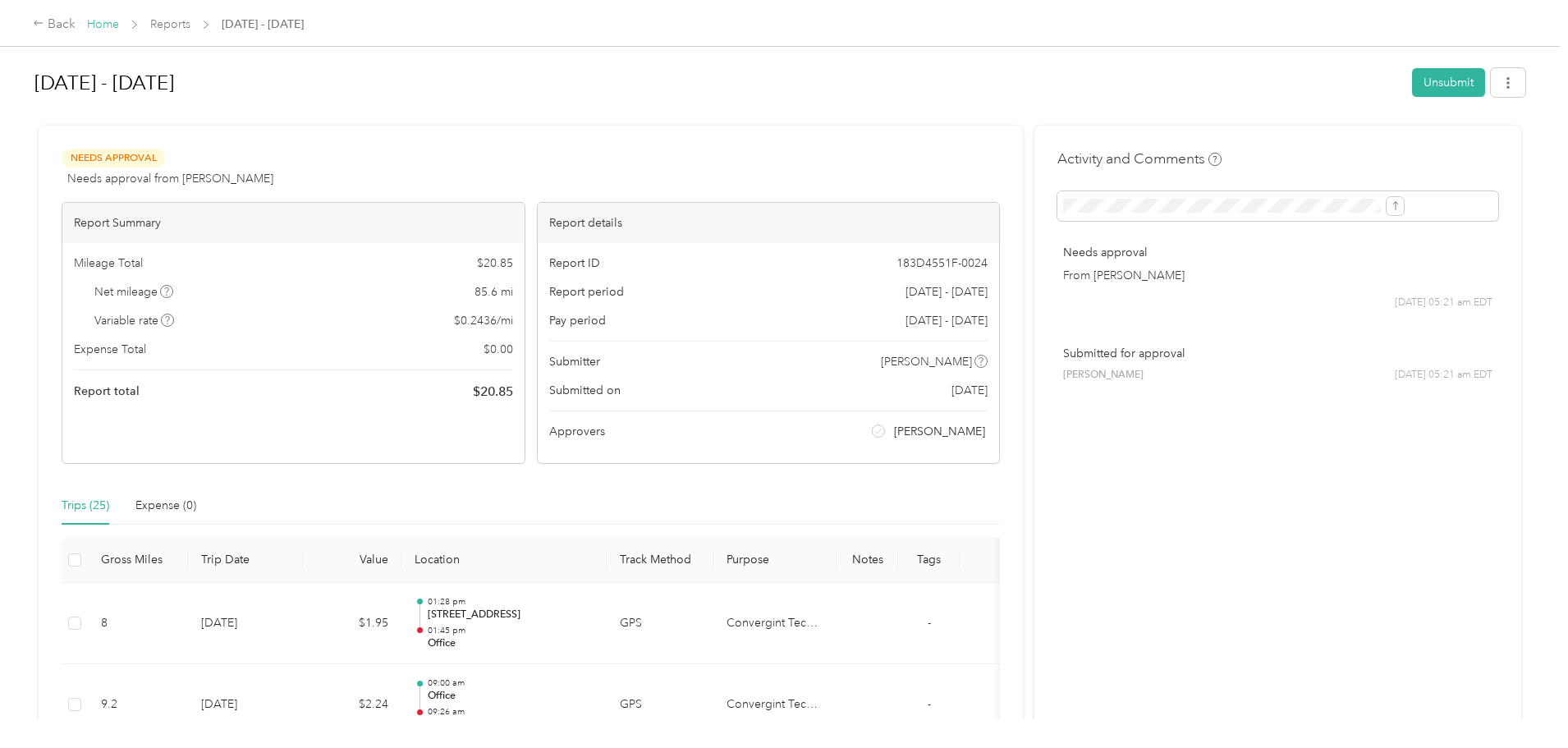
click at [119, 27] on link "Home" at bounding box center [103, 24] width 32 height 14
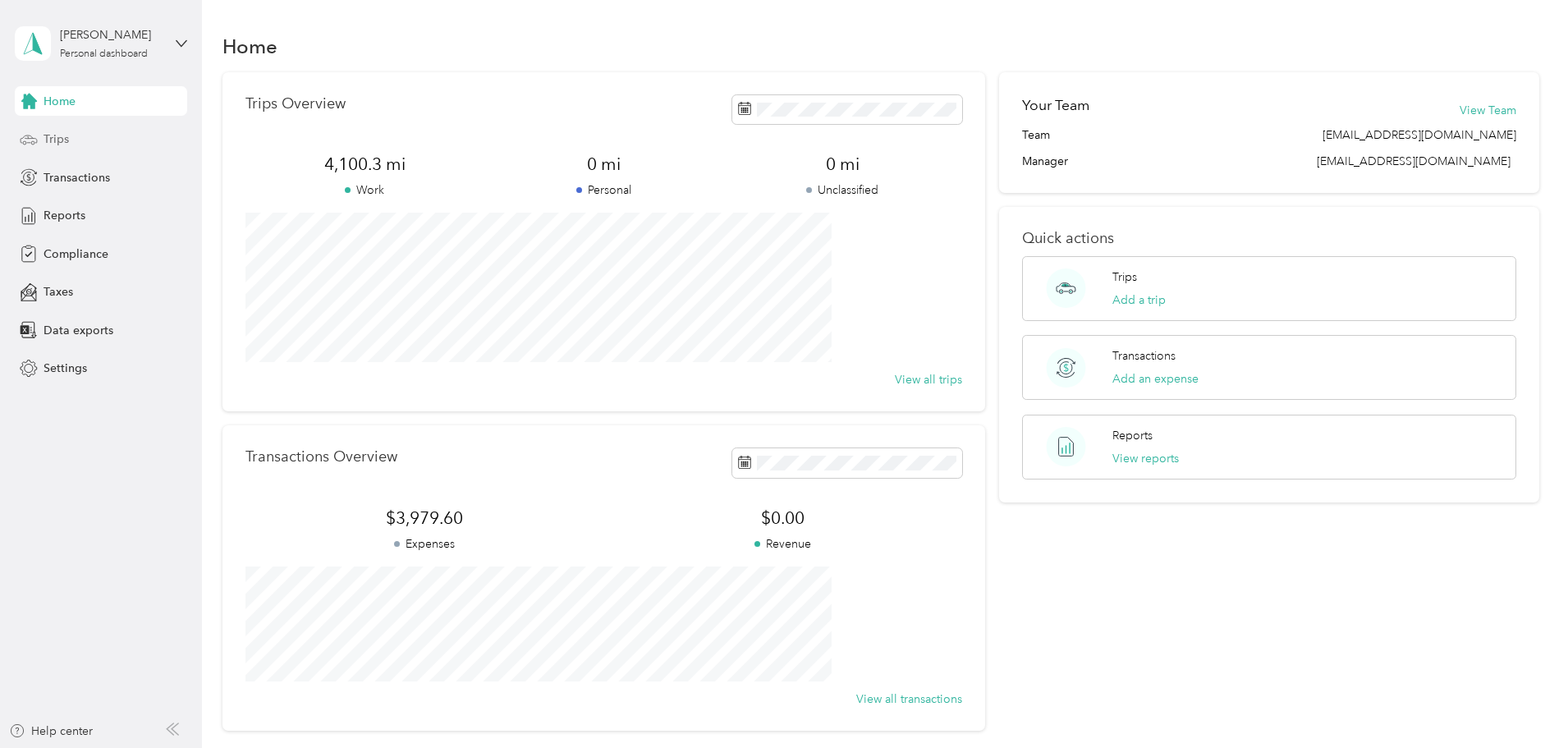
click at [48, 141] on span "Trips" at bounding box center [57, 139] width 25 height 17
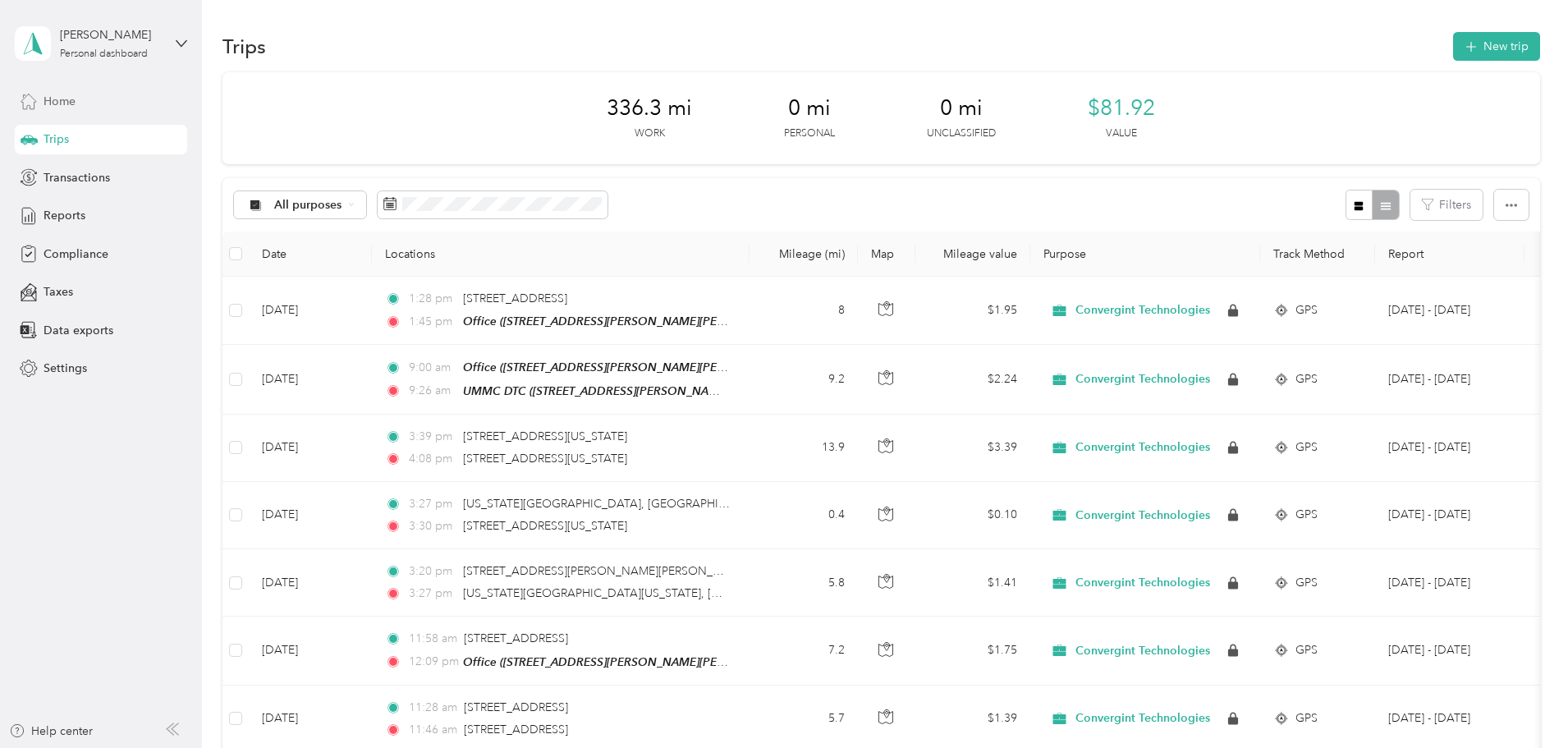
click at [53, 97] on span "Home" at bounding box center [60, 101] width 32 height 17
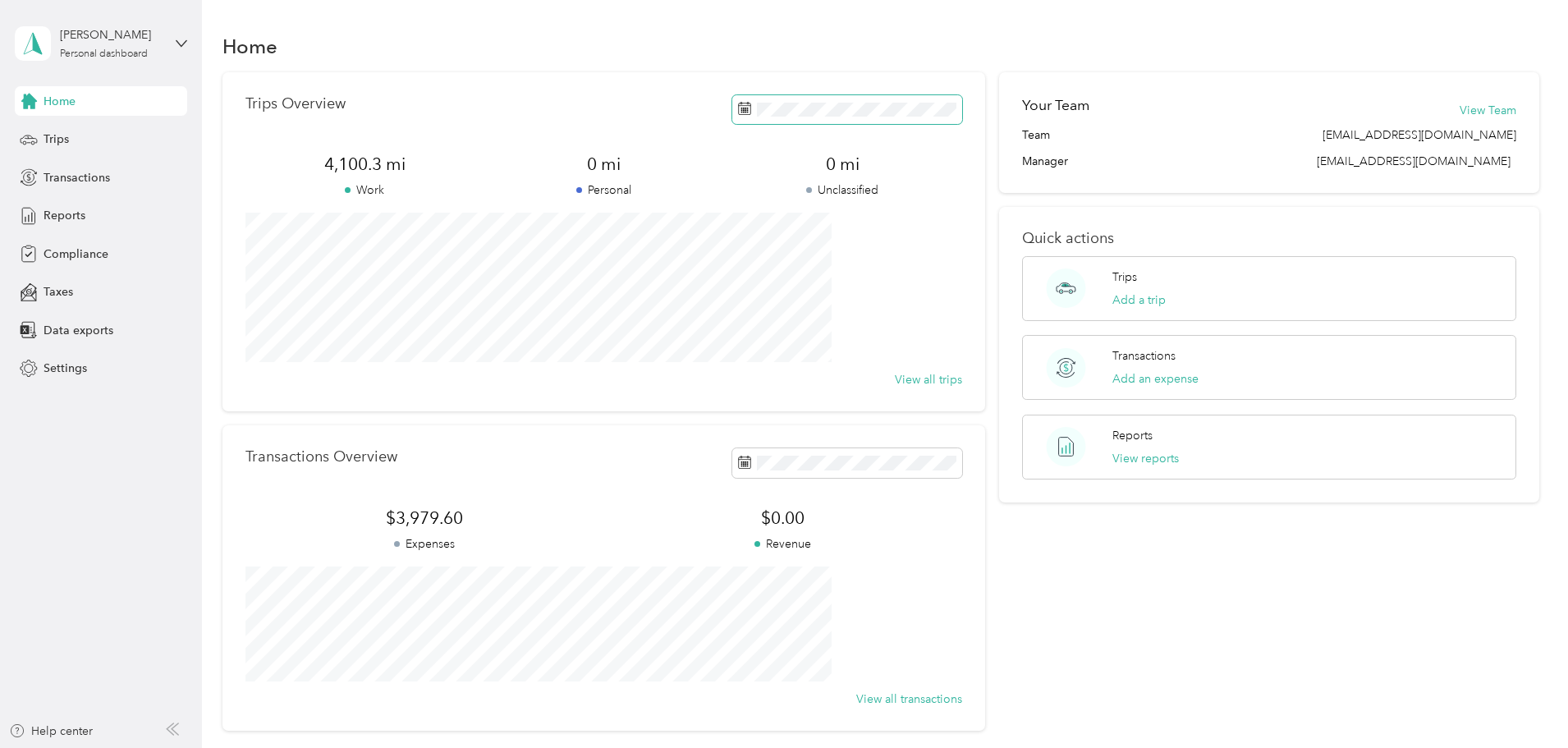
click at [789, 101] on span at bounding box center [847, 110] width 230 height 29
click at [946, 242] on button "Last month" at bounding box center [942, 247] width 101 height 29
